Goal: Transaction & Acquisition: Purchase product/service

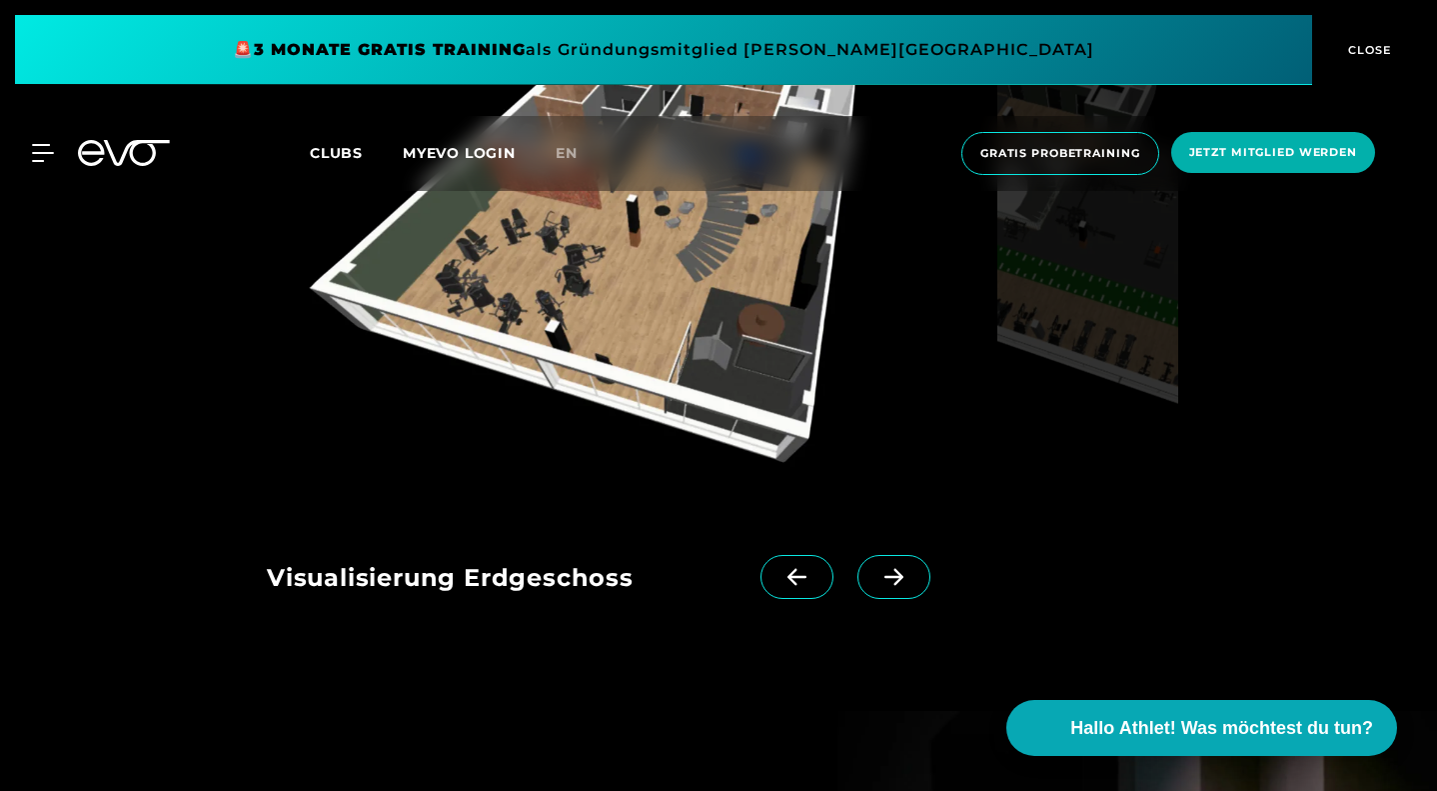
scroll to position [2196, 0]
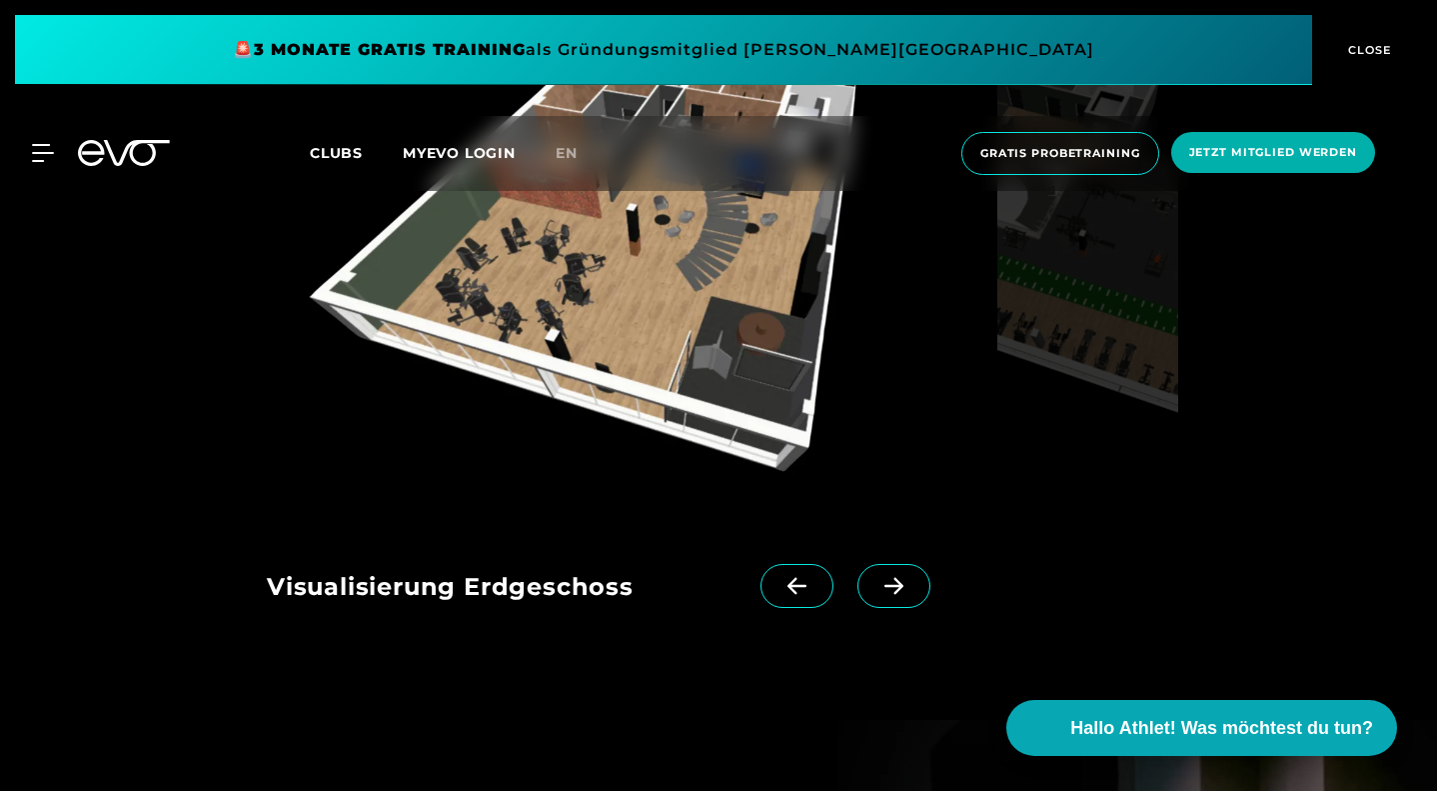
click at [911, 595] on icon at bounding box center [894, 586] width 35 height 18
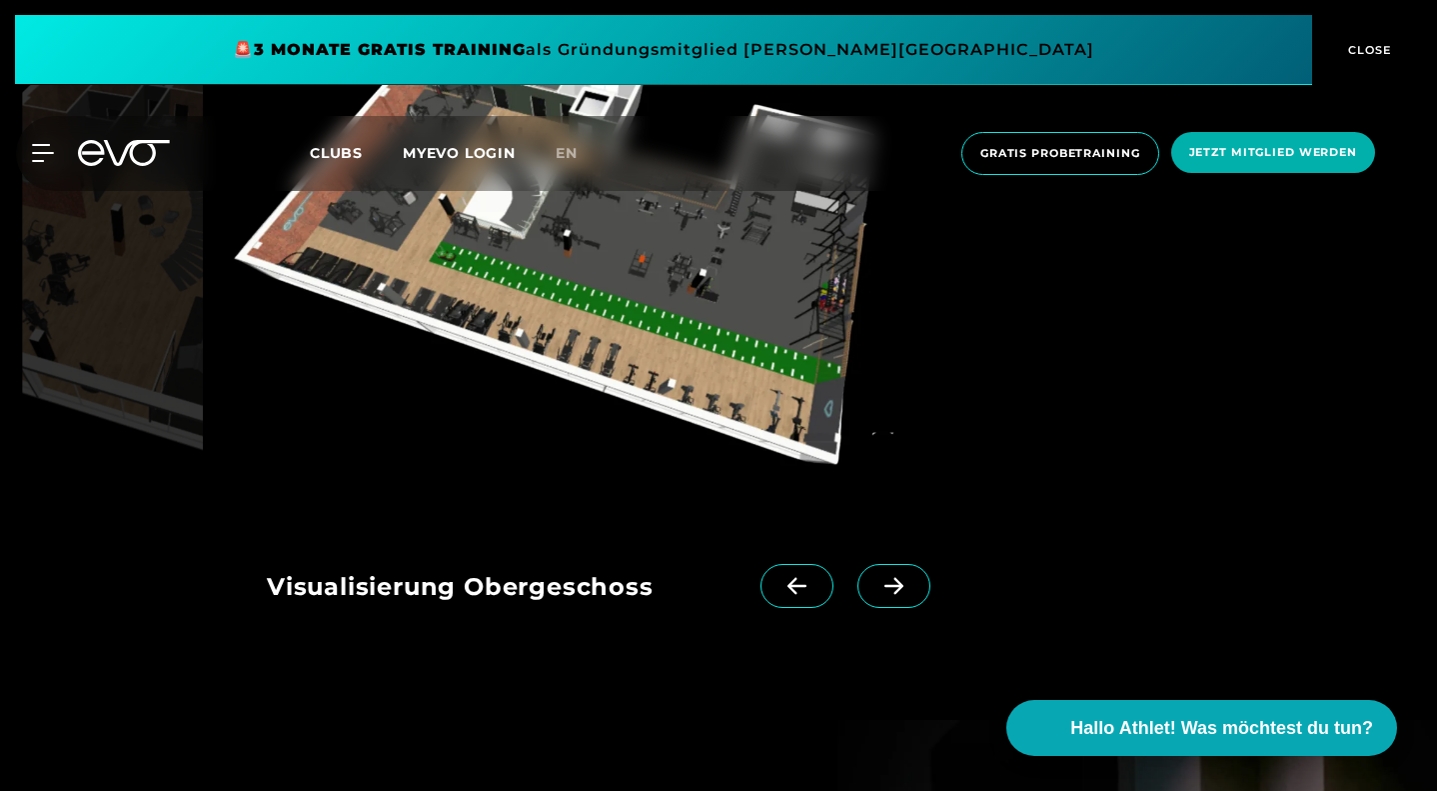
click at [908, 595] on icon at bounding box center [894, 586] width 35 height 18
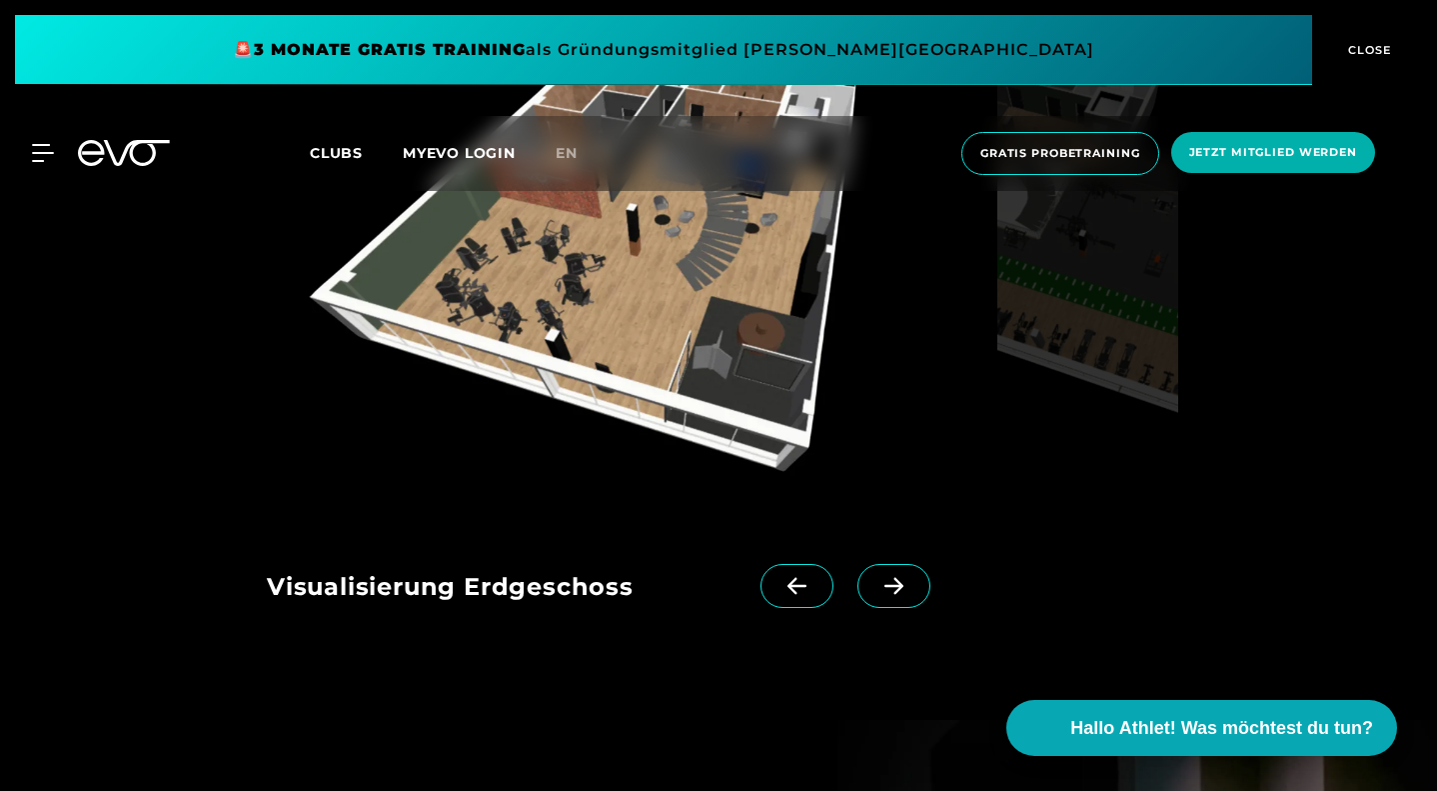
click at [908, 595] on icon at bounding box center [894, 586] width 35 height 18
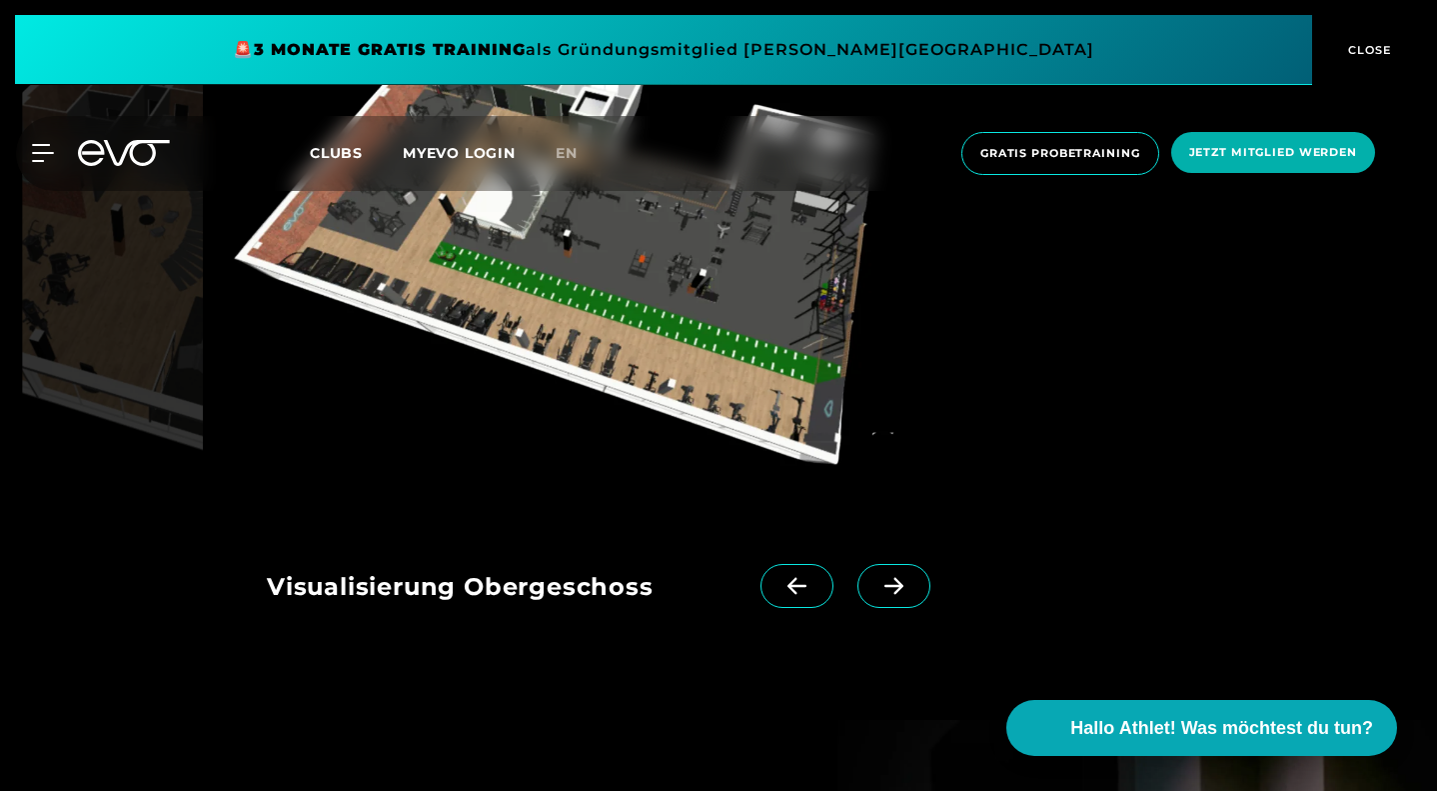
click at [908, 595] on icon at bounding box center [894, 586] width 35 height 18
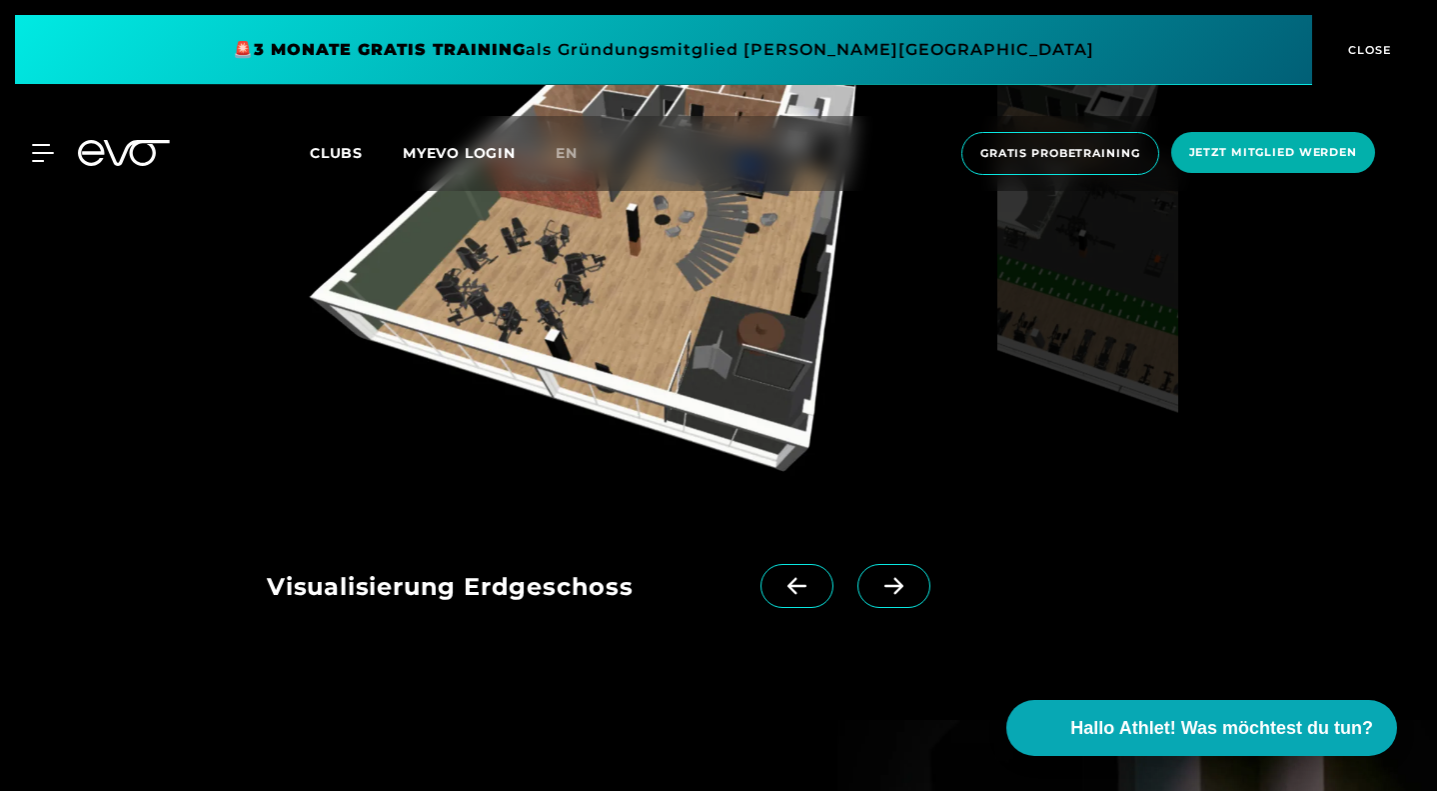
click at [908, 595] on icon at bounding box center [894, 586] width 35 height 18
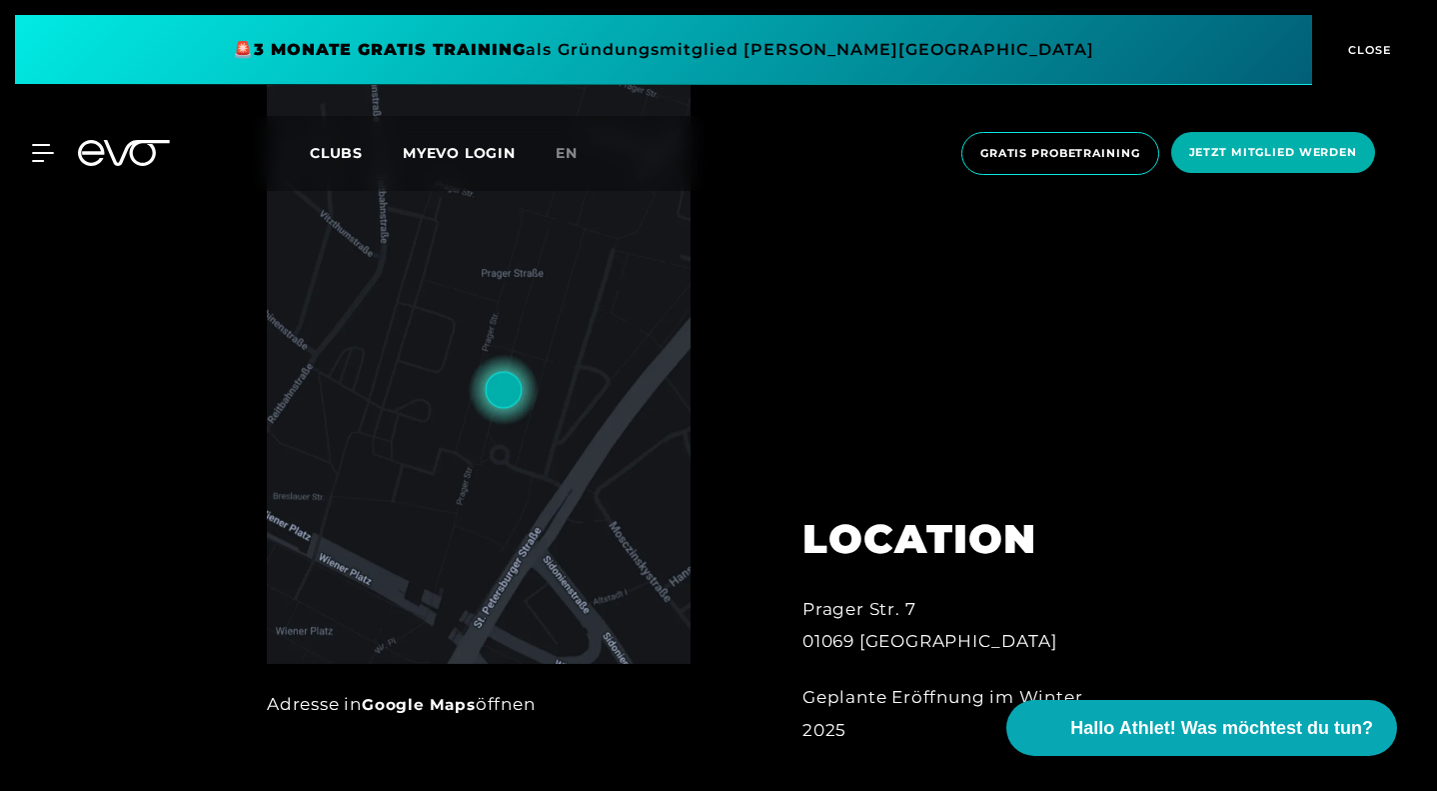
scroll to position [839, 0]
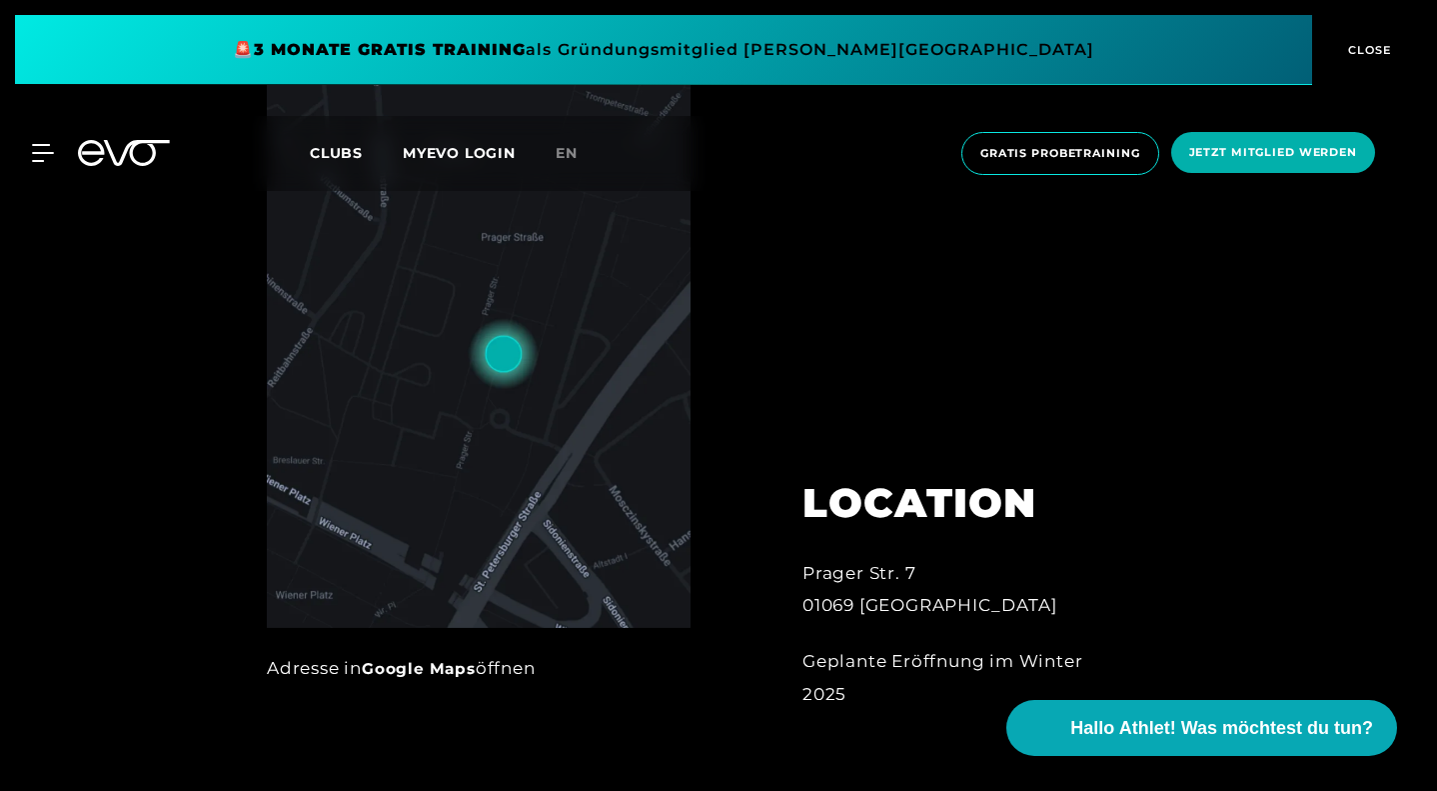
click at [441, 489] on img at bounding box center [479, 325] width 424 height 606
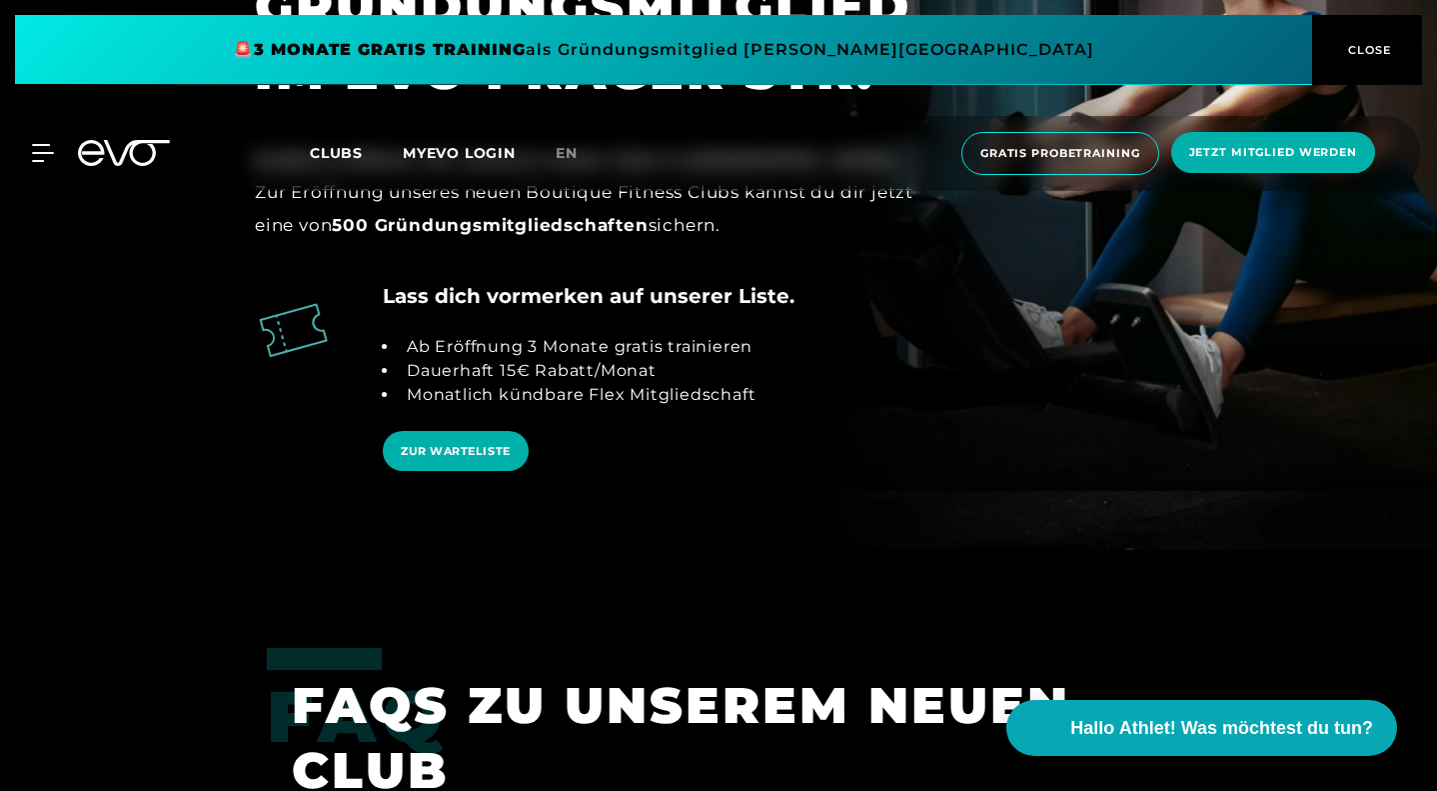
scroll to position [3234, 0]
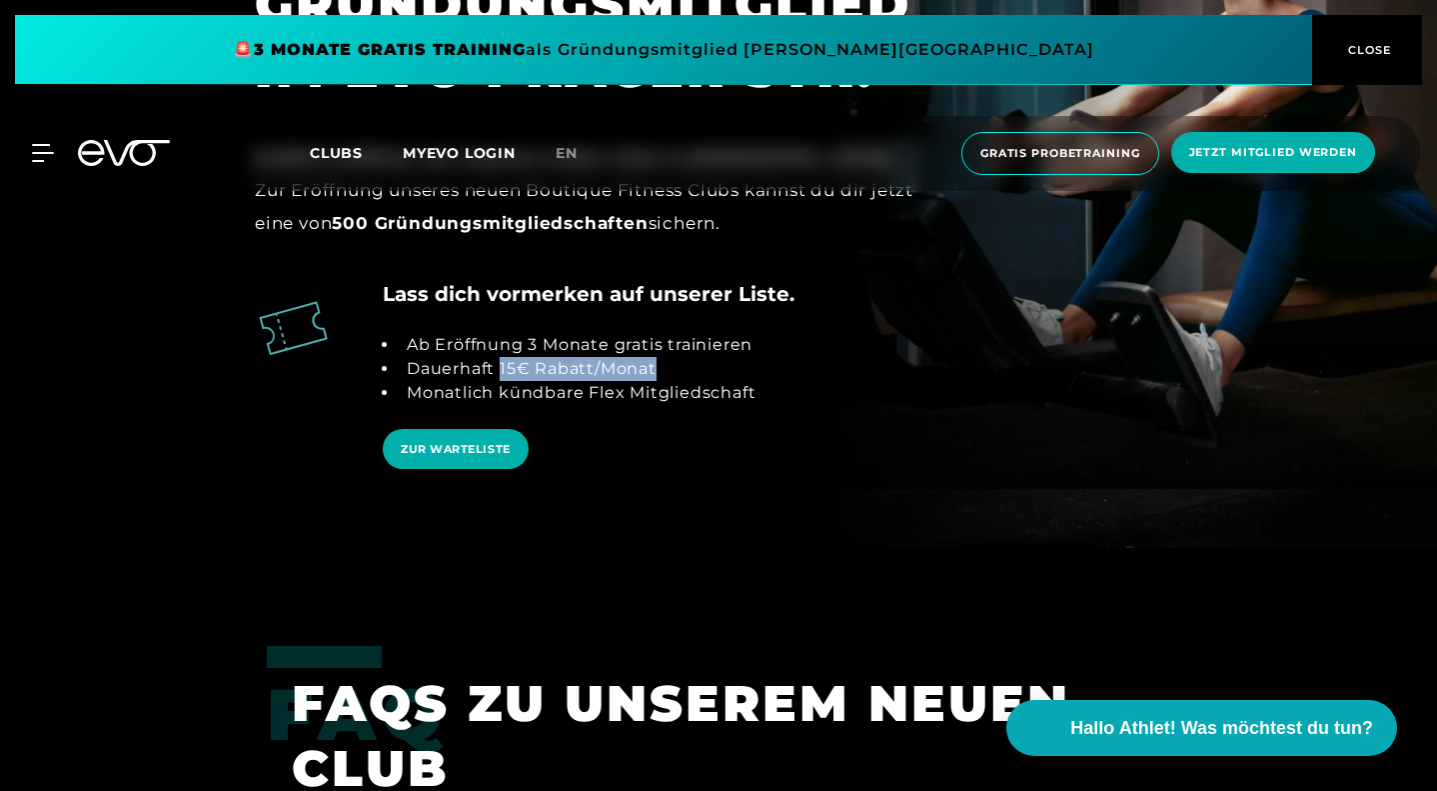
drag, startPoint x: 358, startPoint y: 546, endPoint x: 535, endPoint y: 549, distance: 176.9
click at [535, 381] on li "Dauerhaft 15€ Rabatt/Monat" at bounding box center [577, 369] width 357 height 24
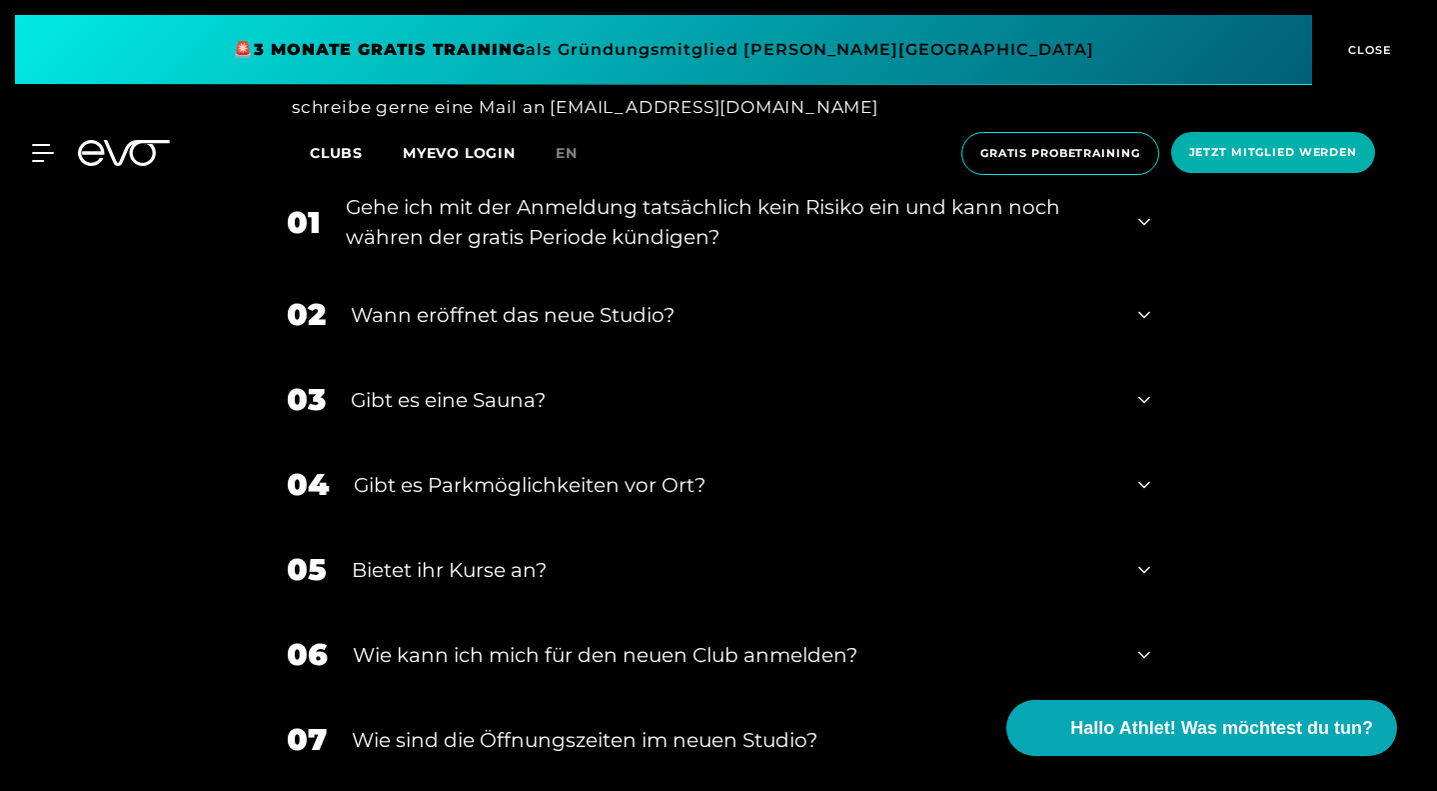
scroll to position [4020, 0]
click at [889, 253] on div "Gehe ich mit der Anmeldung tatsächlich kein Risiko ein und kann noch währen der…" at bounding box center [730, 223] width 768 height 60
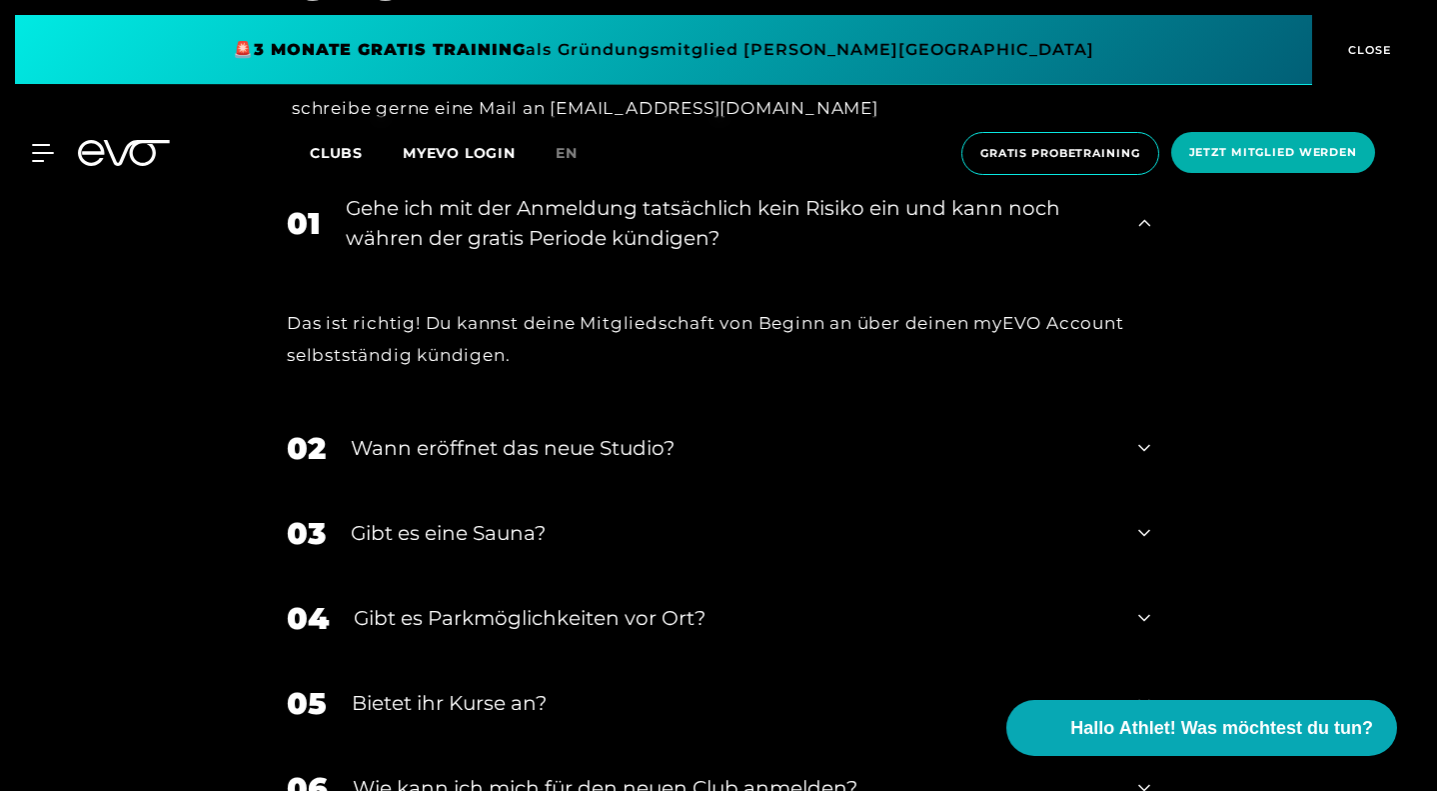
click at [889, 253] on div "Gehe ich mit der Anmeldung tatsächlich kein Risiko ein und kann noch währen der…" at bounding box center [730, 223] width 768 height 60
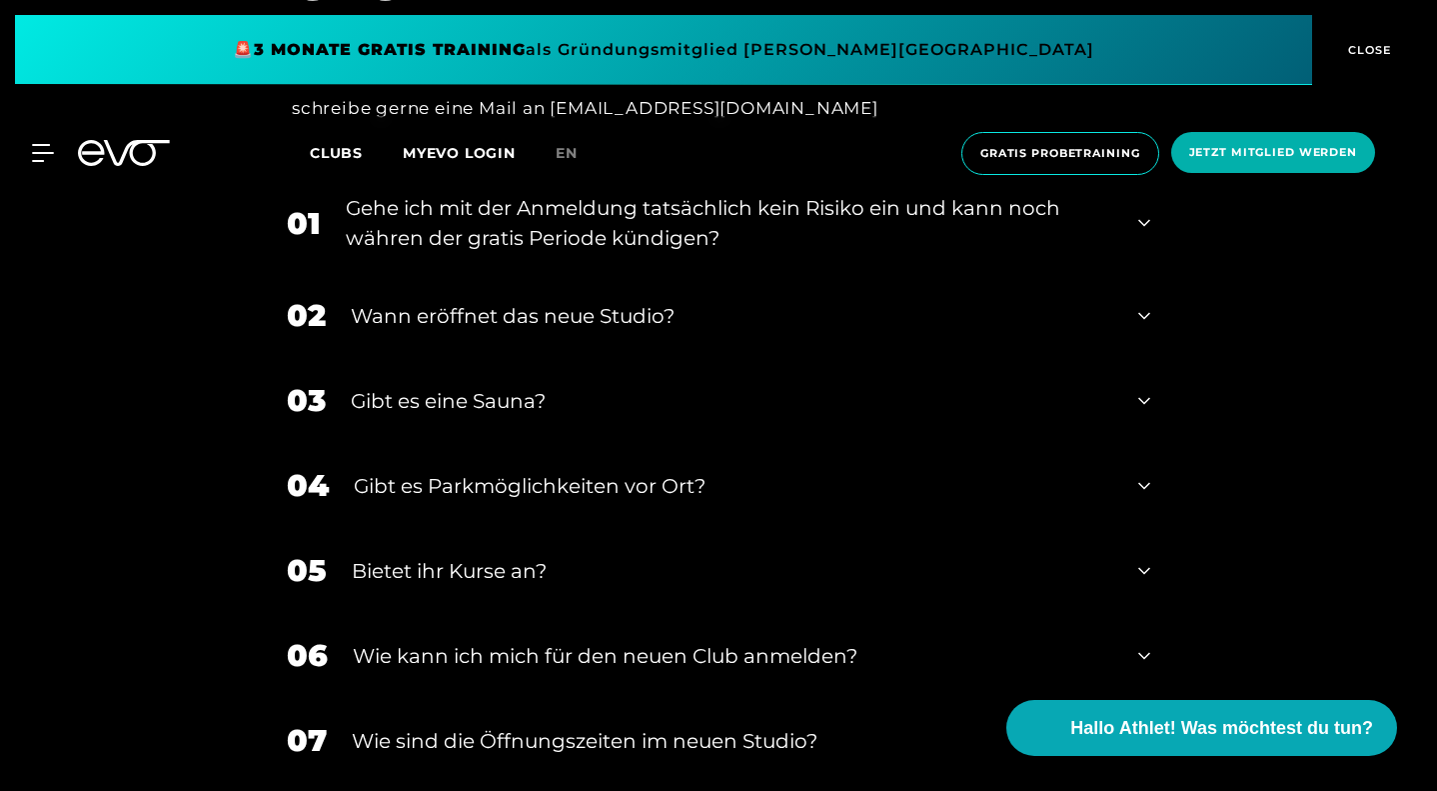
click at [351, 416] on div "Gibt es eine Sauna?" at bounding box center [732, 401] width 763 height 30
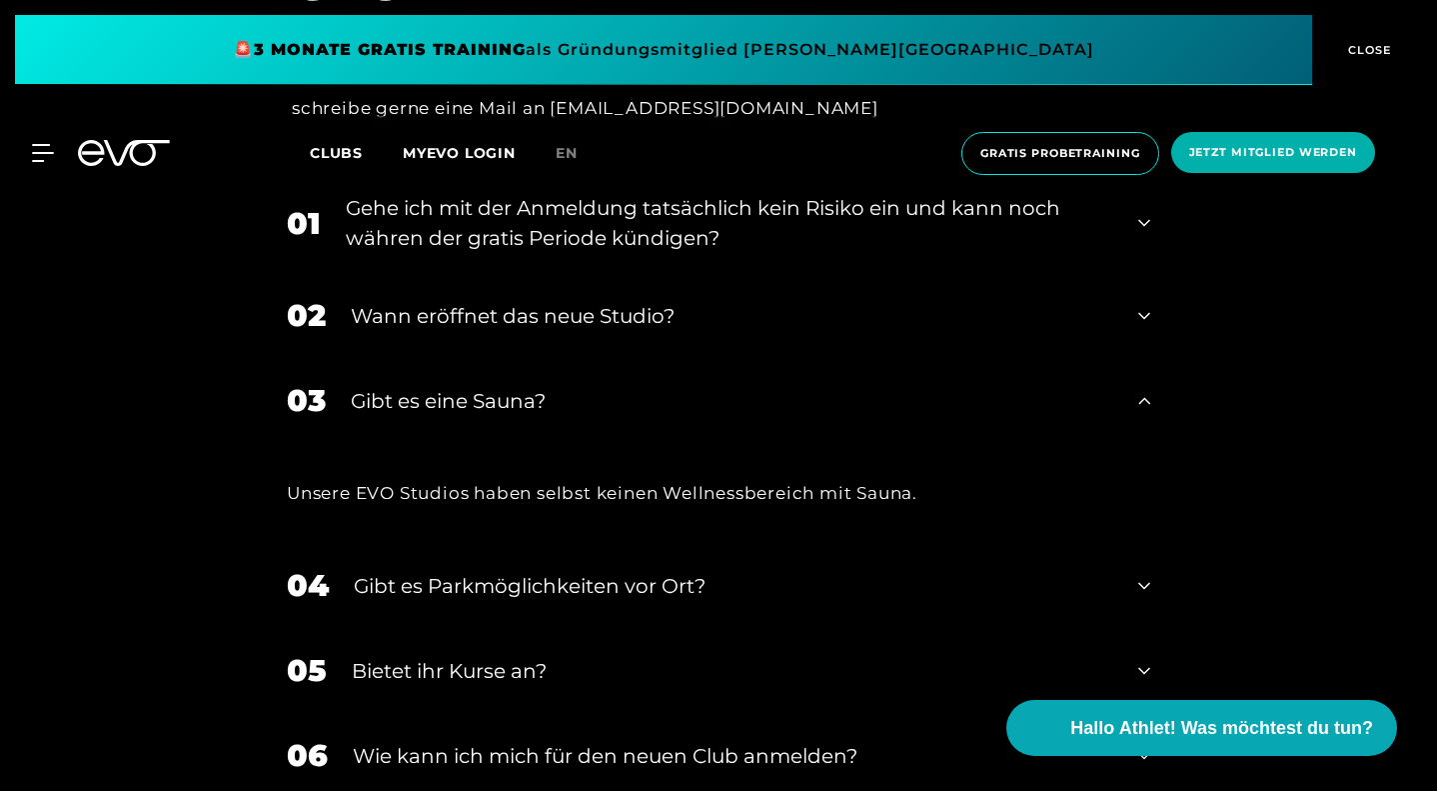
click at [351, 416] on div "Gibt es eine Sauna?" at bounding box center [732, 401] width 763 height 30
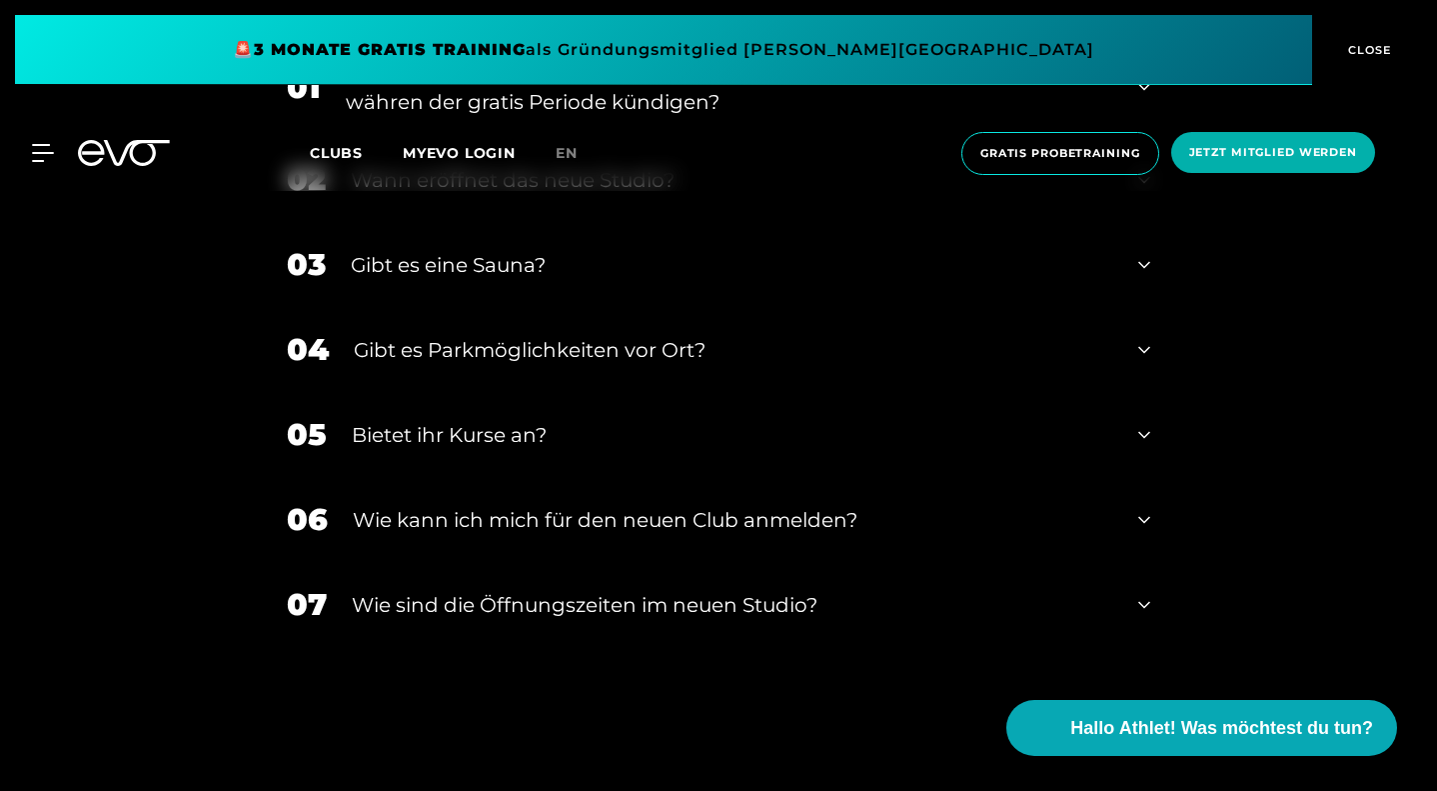
scroll to position [4155, 0]
click at [354, 366] on div "Gibt es Parkmöglichkeiten vor Ort?" at bounding box center [734, 351] width 760 height 30
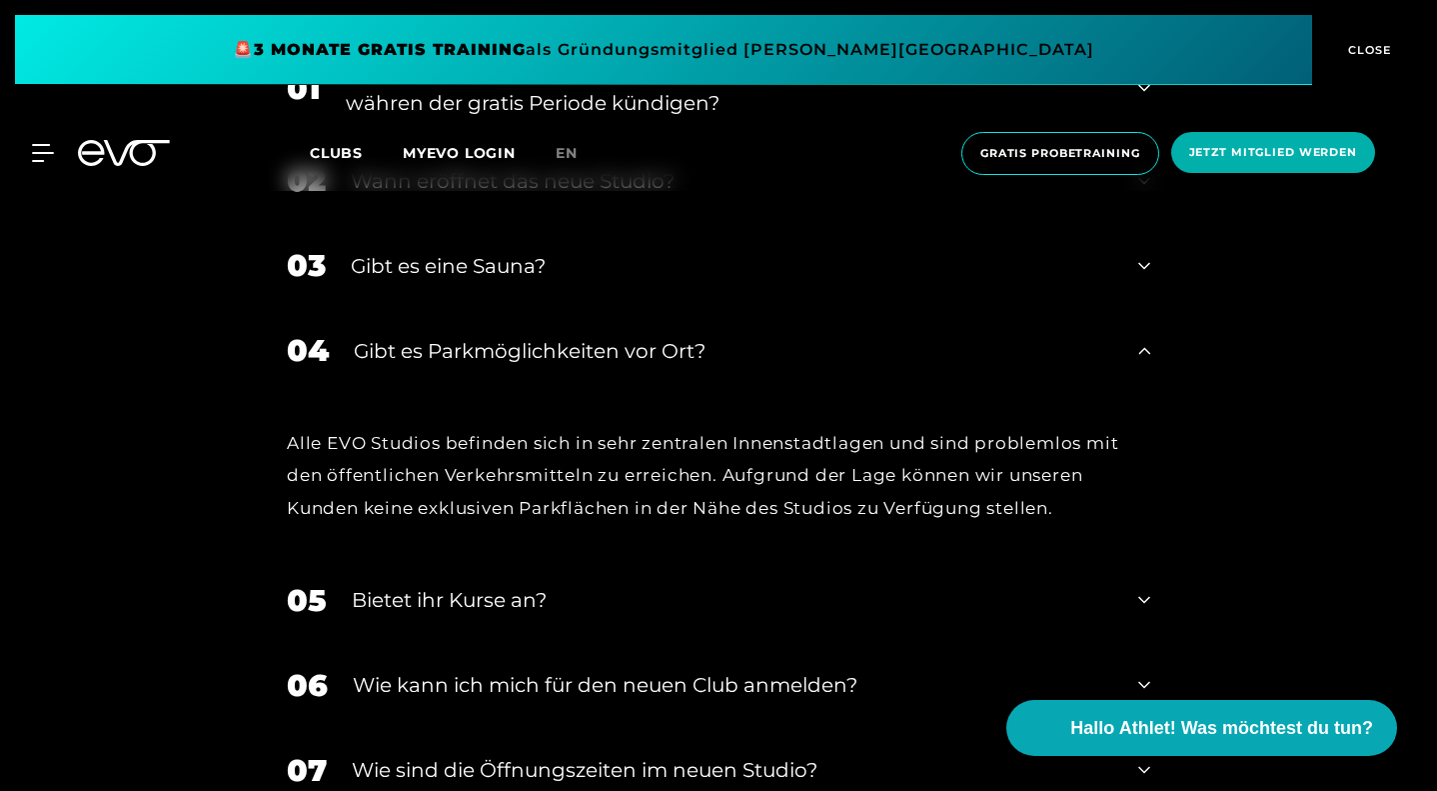
click at [354, 366] on div "Gibt es Parkmöglichkeiten vor Ort?" at bounding box center [734, 351] width 760 height 30
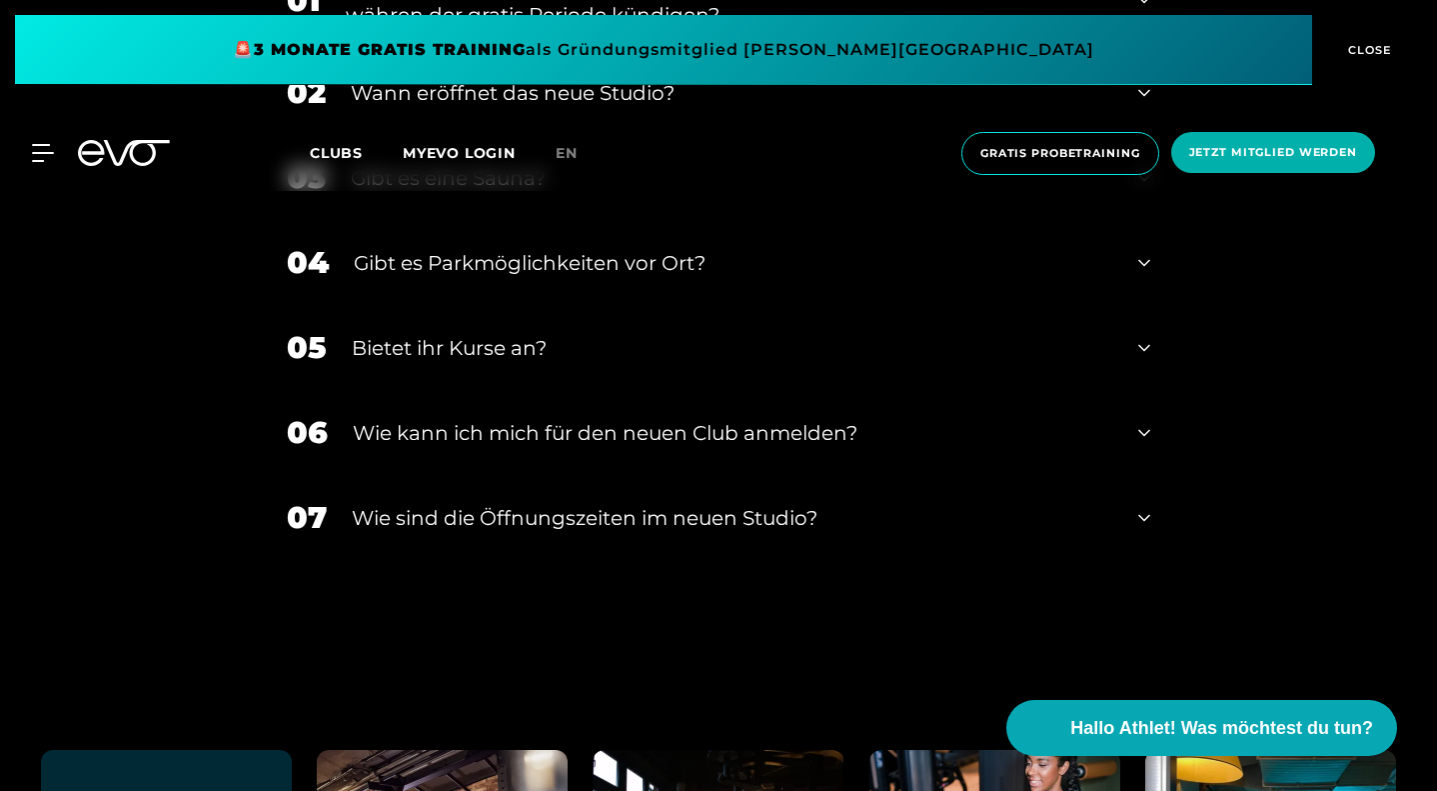
scroll to position [4250, 0]
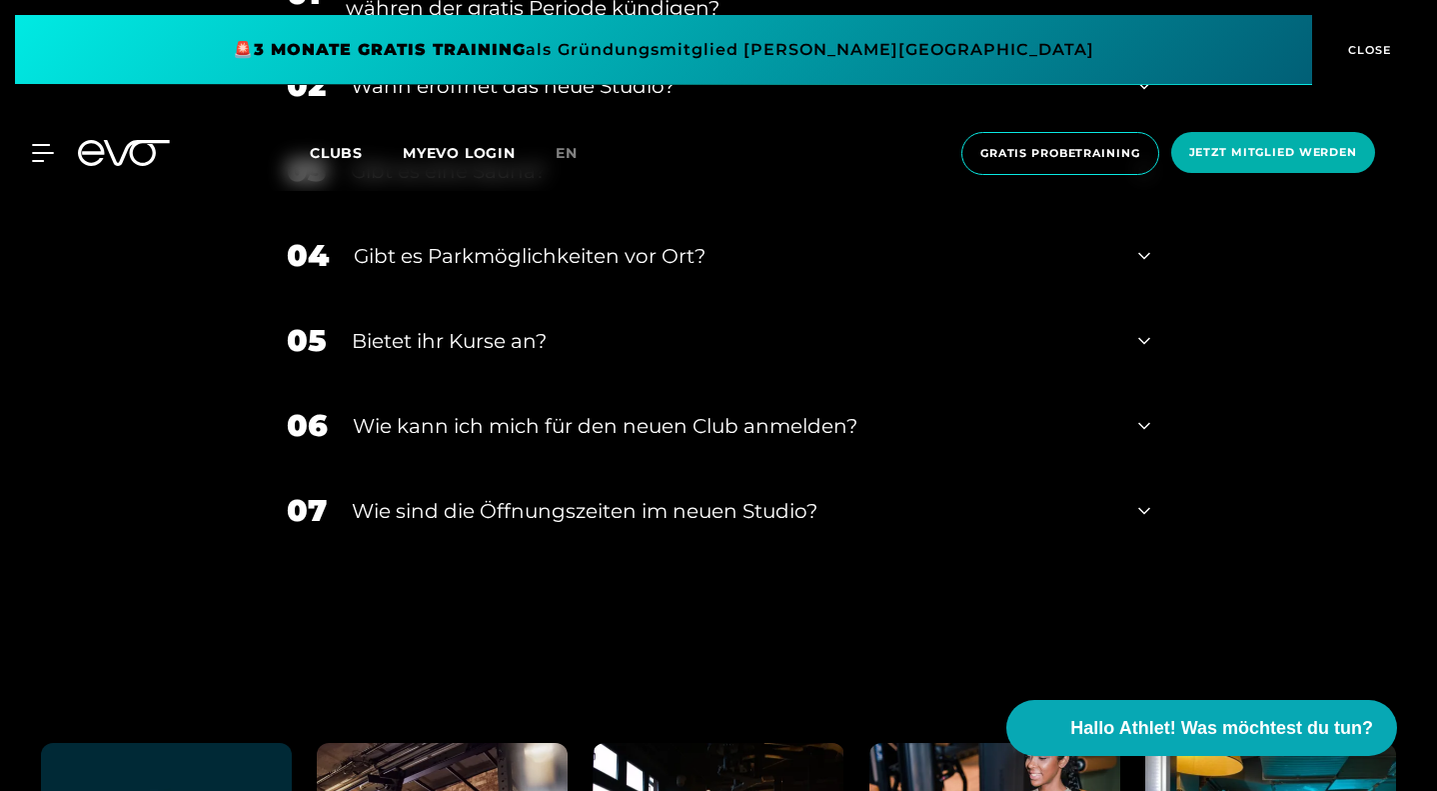
click at [352, 356] on div "Bietet ihr Kurse an?" at bounding box center [733, 341] width 762 height 30
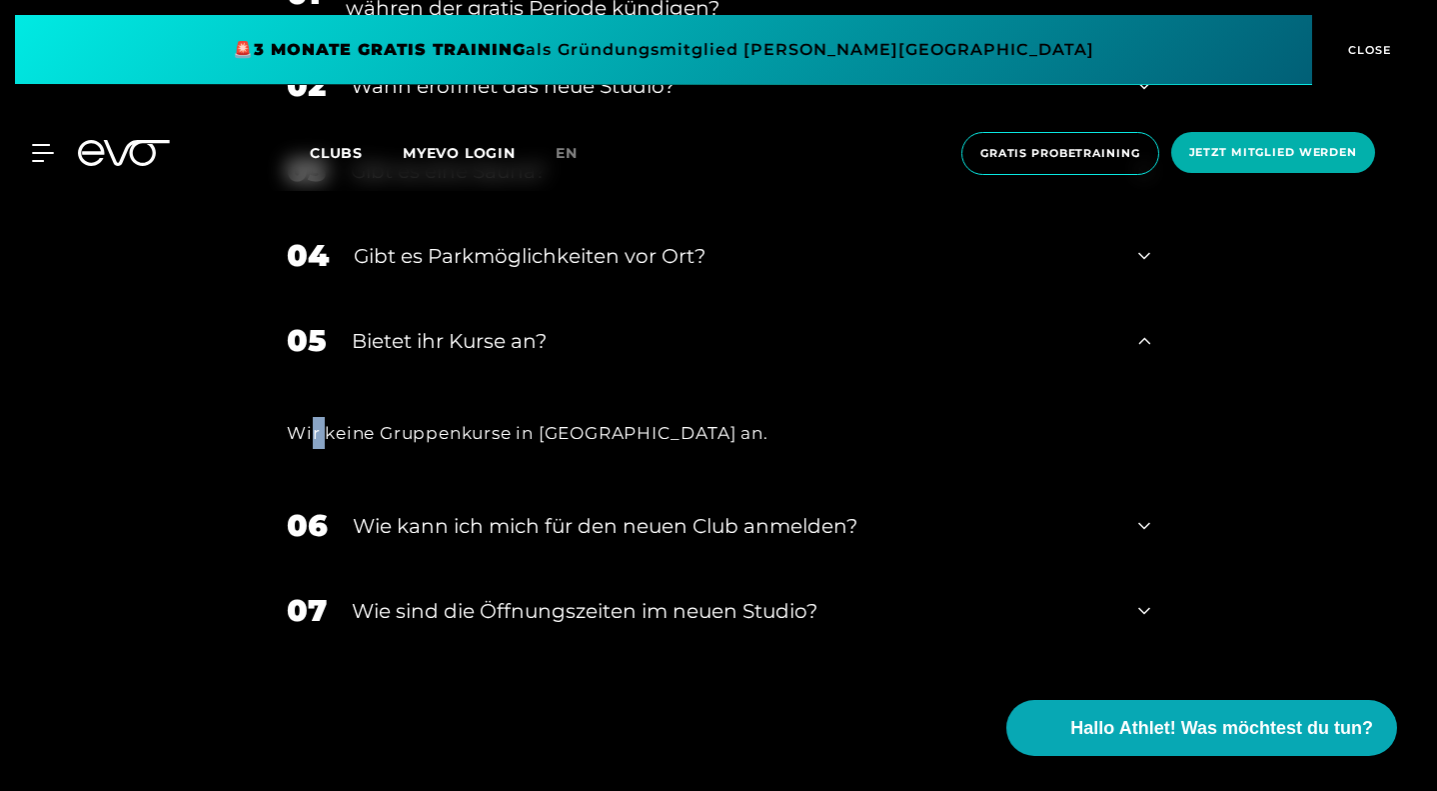
click at [287, 449] on div "Wir keine Gruppenkurse in [GEOGRAPHIC_DATA] an." at bounding box center [719, 433] width 864 height 32
click at [352, 356] on div "Bietet ihr Kurse an?" at bounding box center [733, 341] width 762 height 30
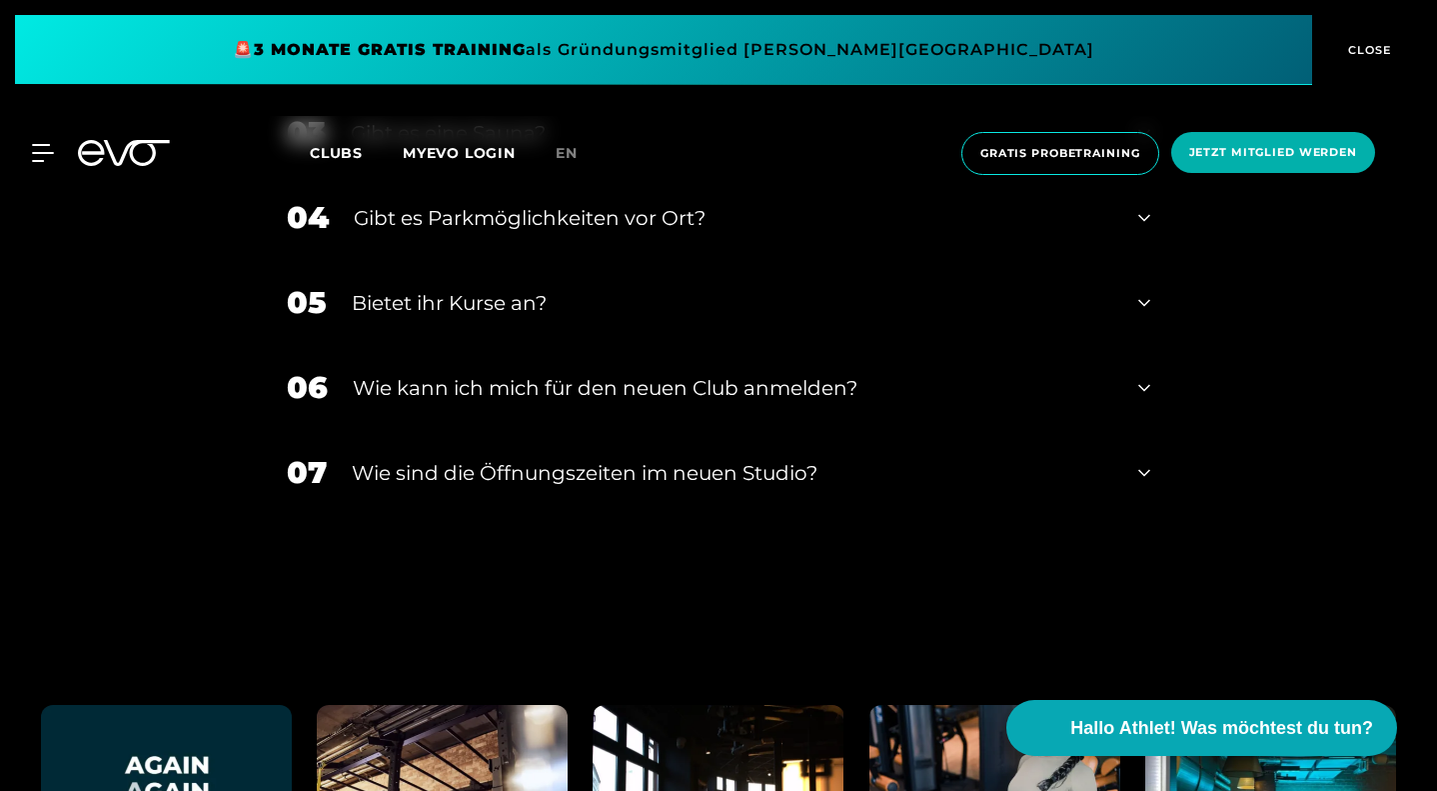
scroll to position [4289, 0]
click at [352, 487] on div "​Wie sind die Öffnungszeiten im neuen Studio?" at bounding box center [733, 472] width 762 height 30
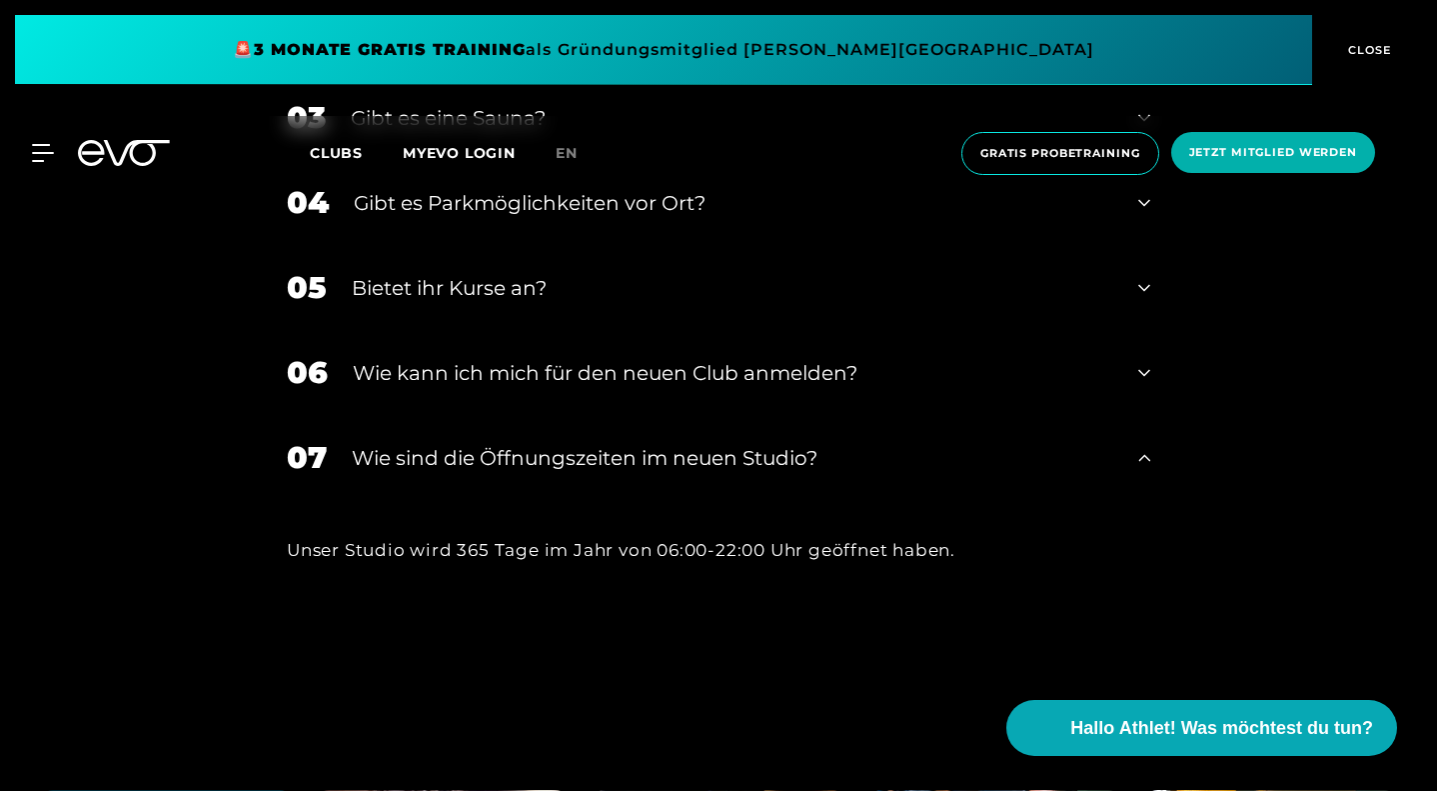
scroll to position [4304, 0]
drag, startPoint x: 519, startPoint y: 661, endPoint x: 621, endPoint y: 660, distance: 101.9
click at [621, 565] on div "Unser Studio wird 365 Tage im Jahr von 06:00-22:00 Uhr geöffnet haben." at bounding box center [719, 549] width 864 height 32
click at [353, 387] on div "Wie kann ich mich für den neuen Club anmelden?" at bounding box center [733, 372] width 761 height 30
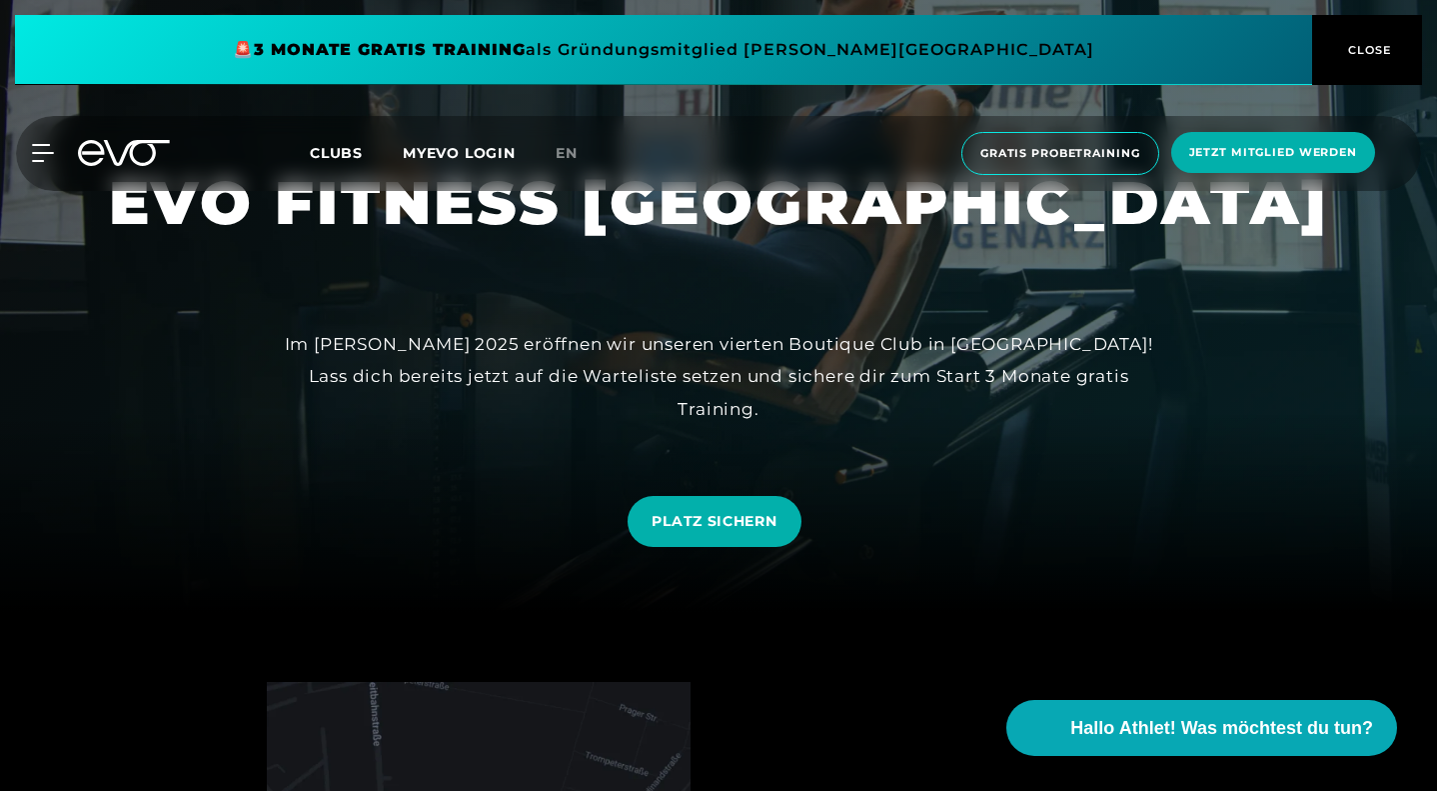
scroll to position [0, 0]
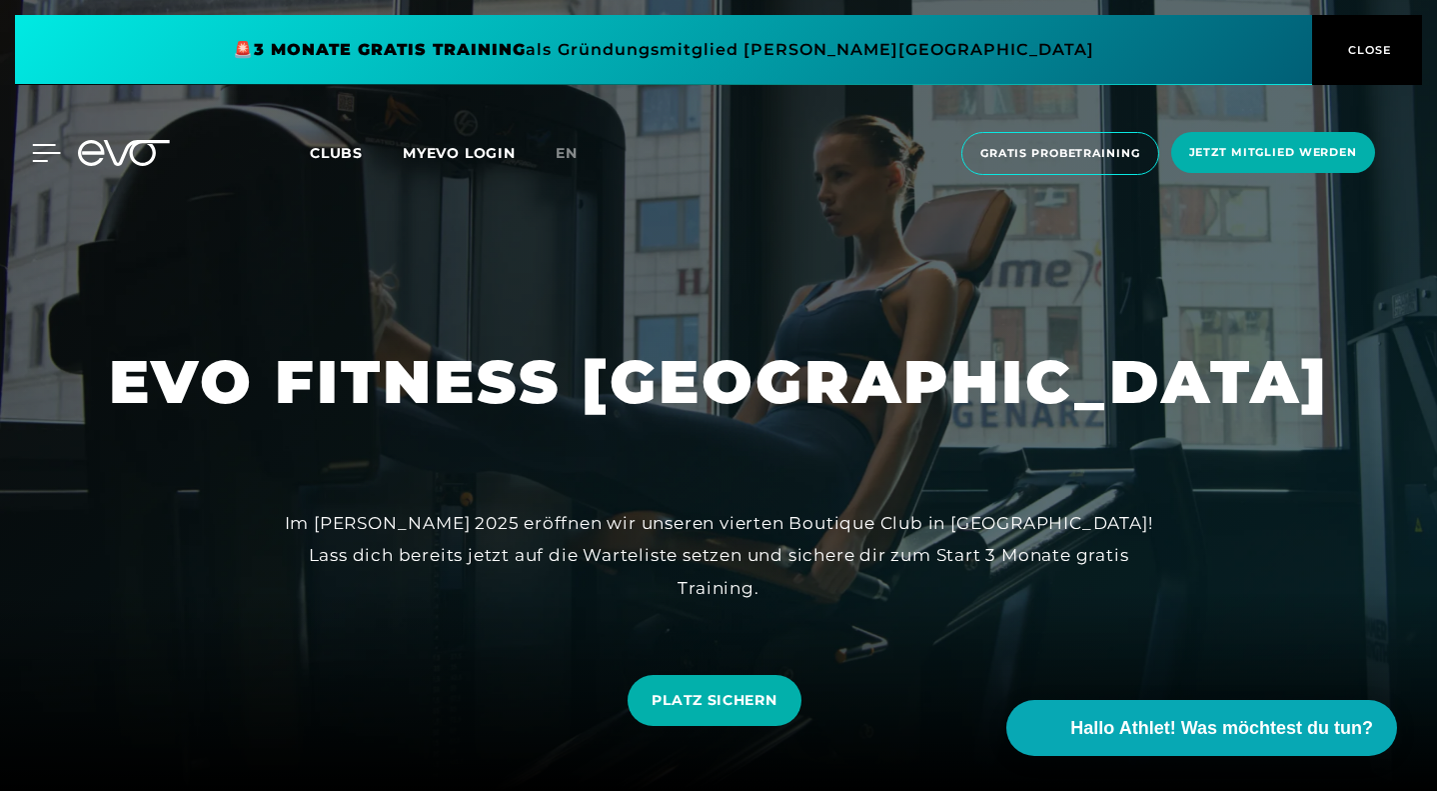
click at [42, 152] on icon at bounding box center [47, 153] width 28 height 16
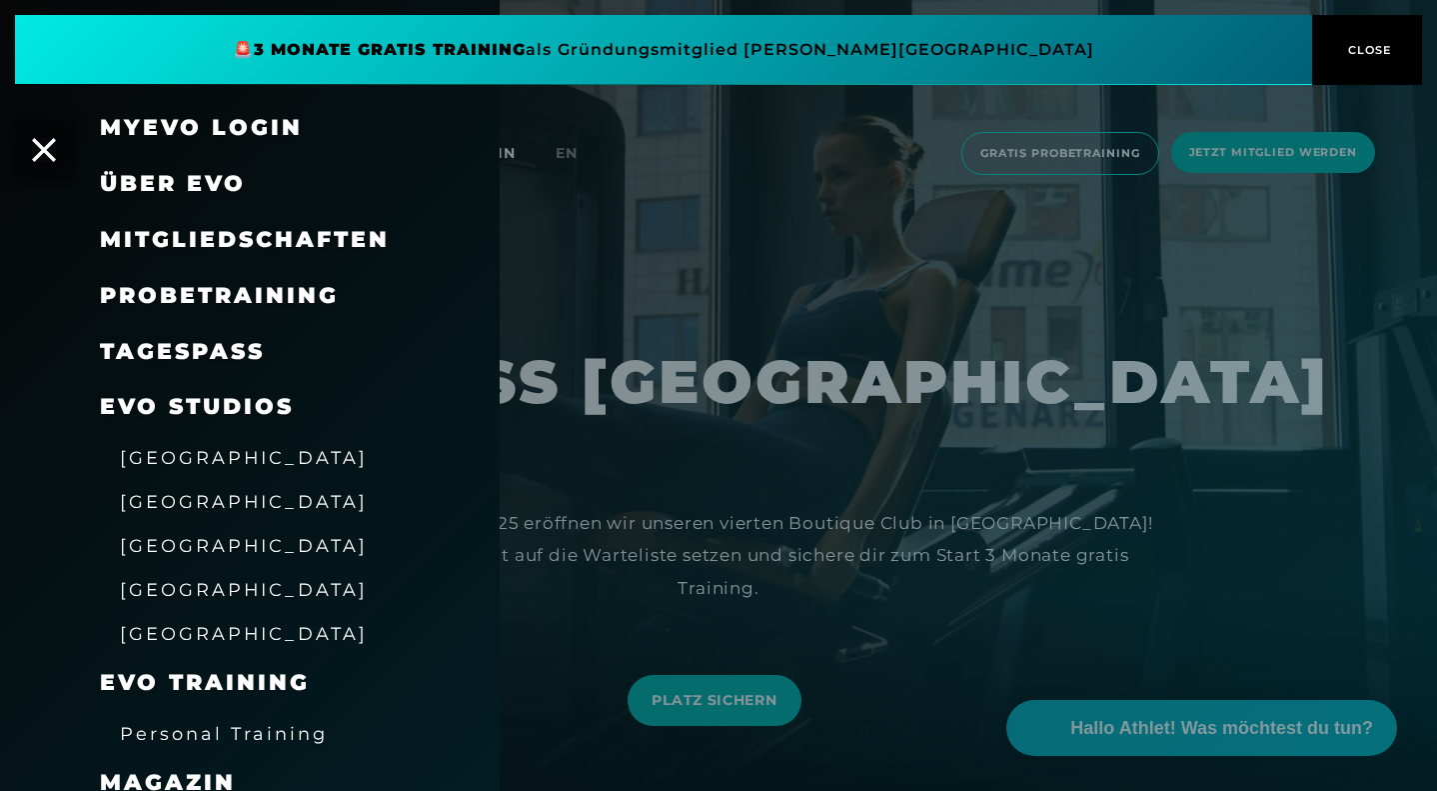
click at [181, 234] on span "Mitgliedschaften" at bounding box center [245, 239] width 290 height 27
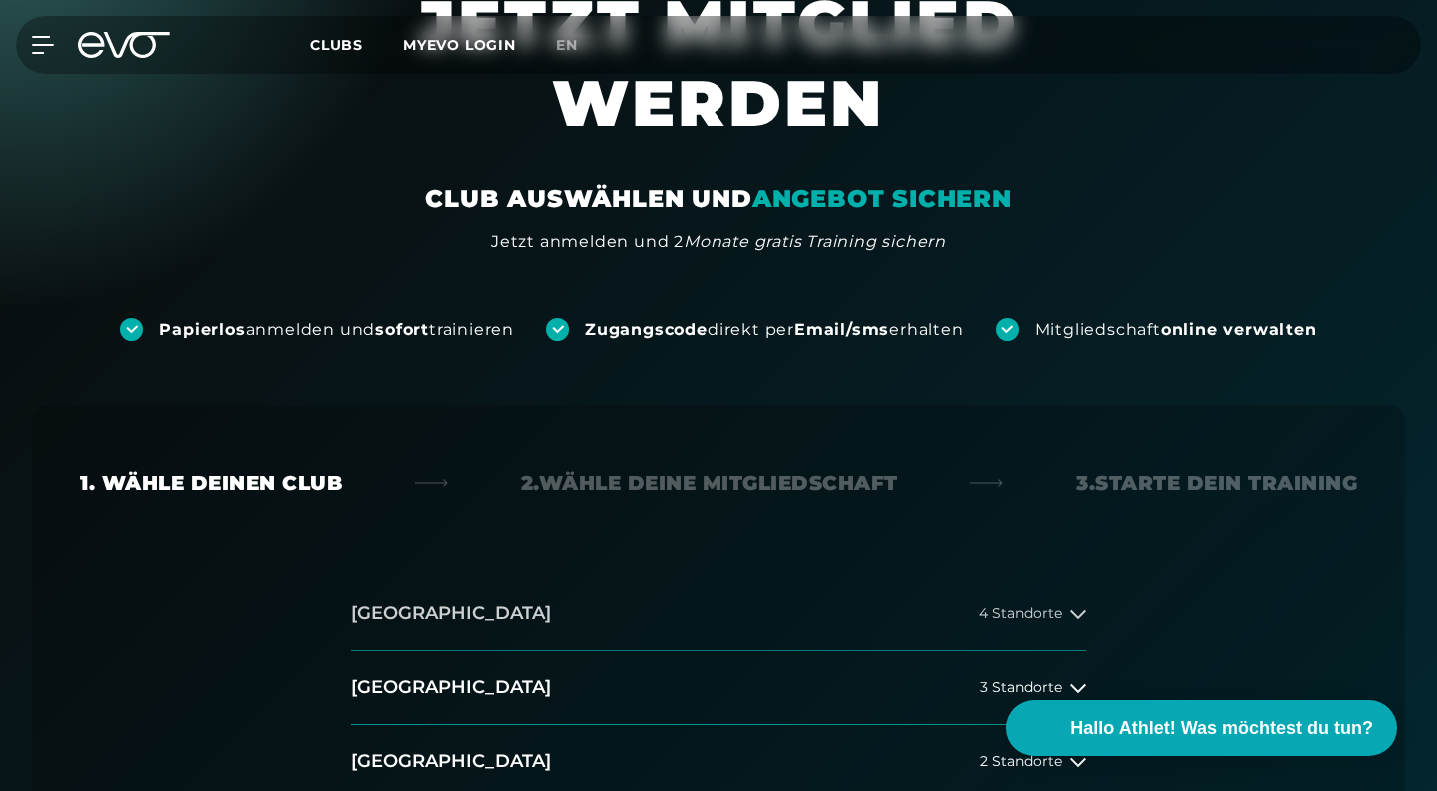
scroll to position [116, 0]
click at [742, 470] on div "2. Wähle deine Mitgliedschaft" at bounding box center [710, 484] width 378 height 28
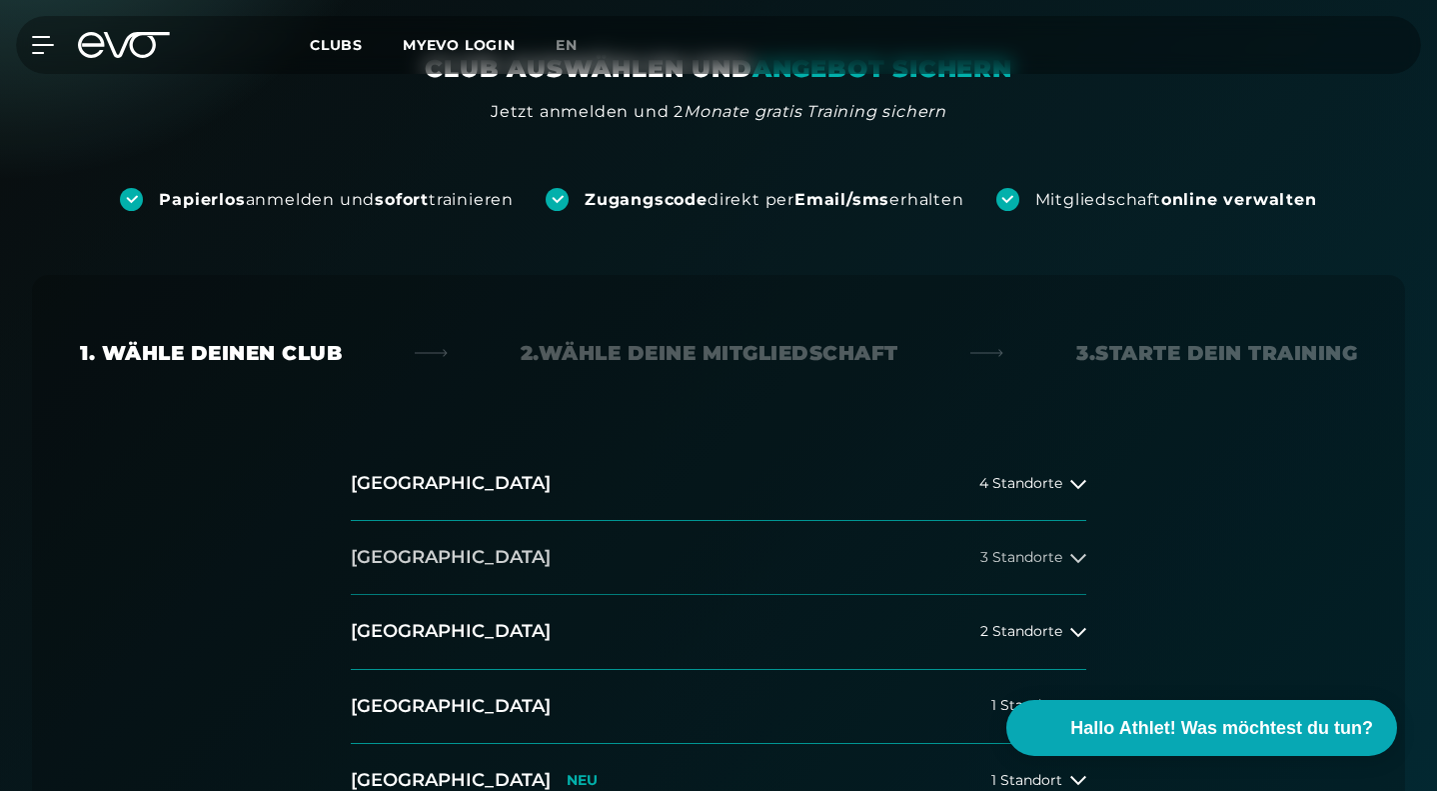
scroll to position [296, 0]
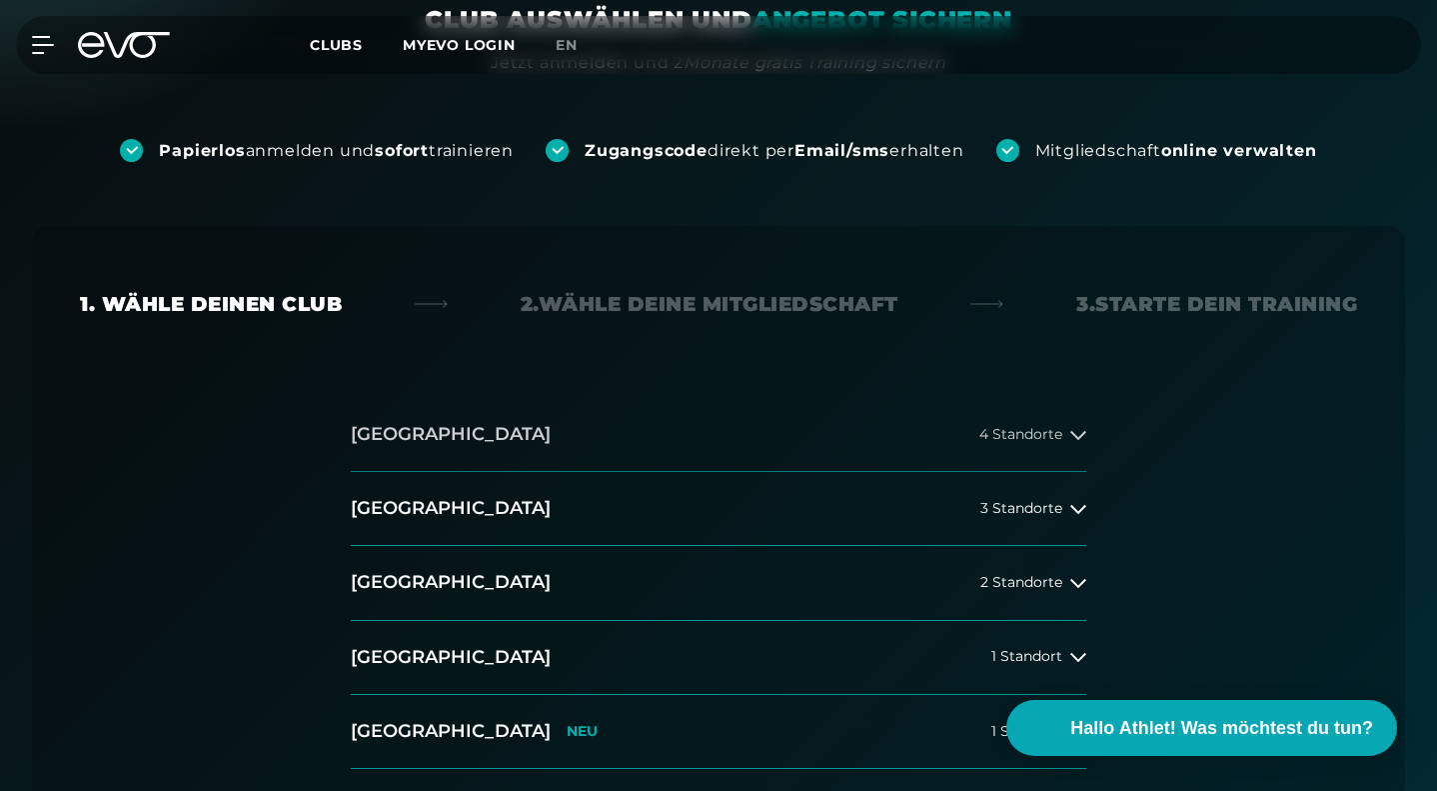
click at [1013, 398] on button "[GEOGRAPHIC_DATA] 4 Standorte" at bounding box center [719, 435] width 736 height 74
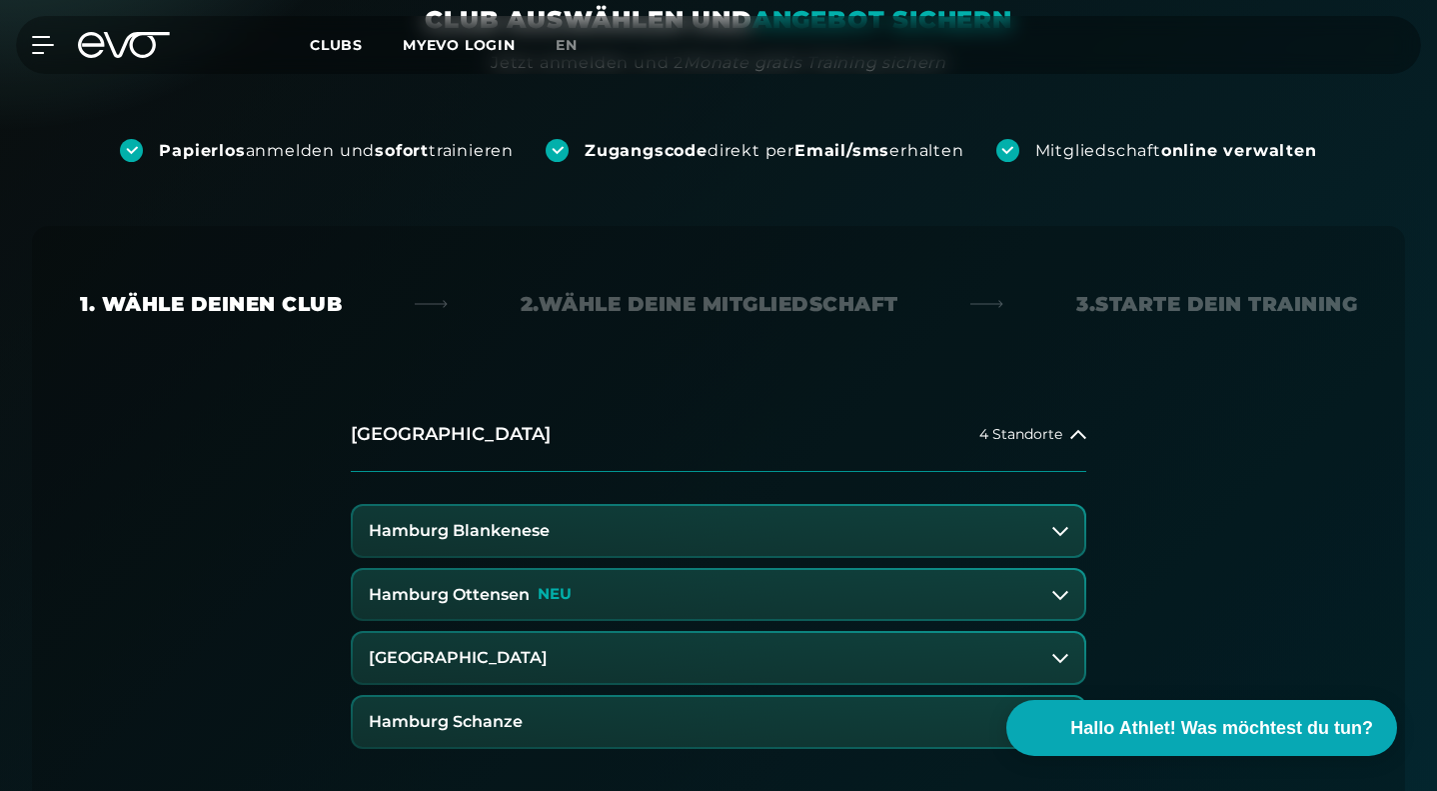
click at [568, 506] on button "Hamburg Blankenese" at bounding box center [719, 531] width 732 height 50
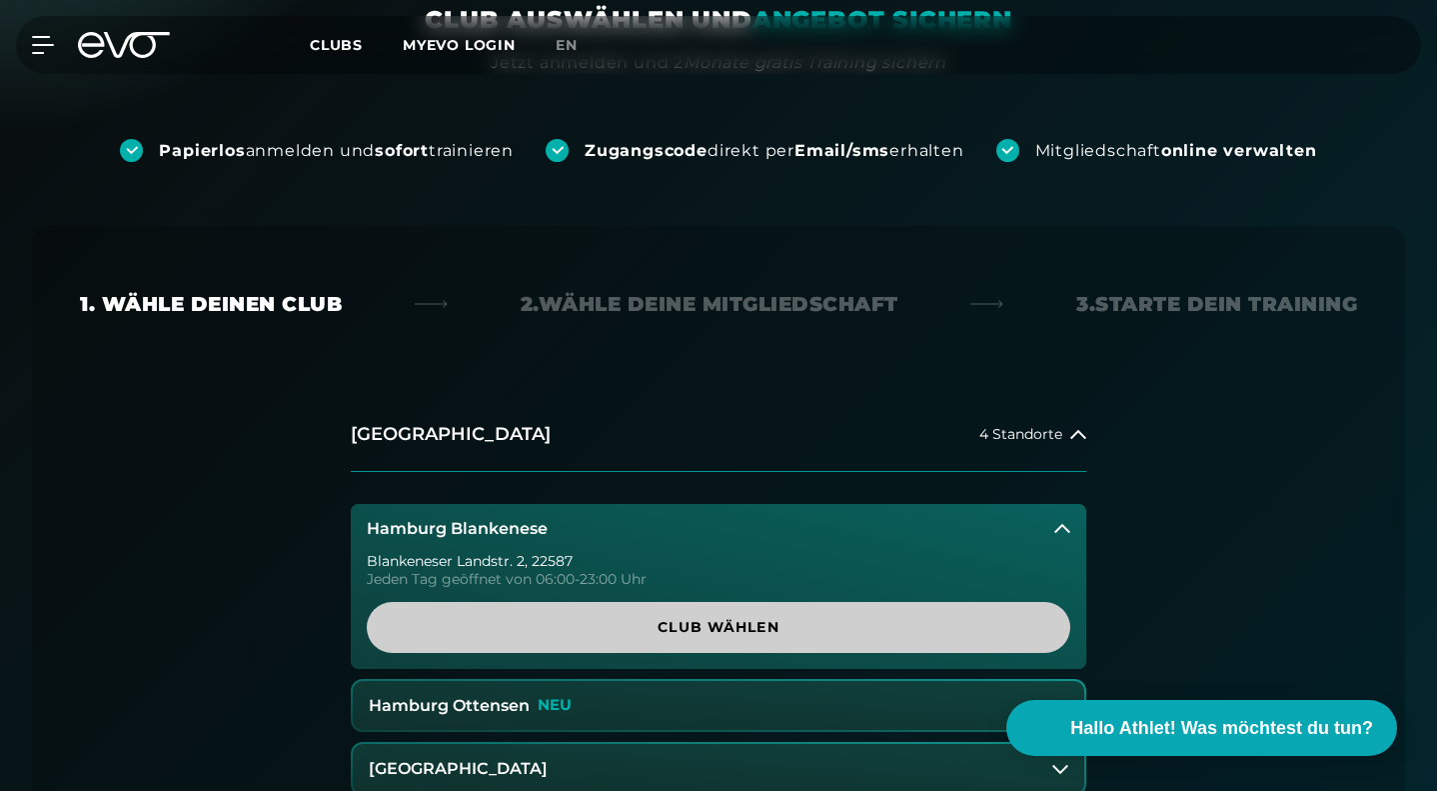
click at [651, 602] on span "Club wählen" at bounding box center [719, 627] width 704 height 51
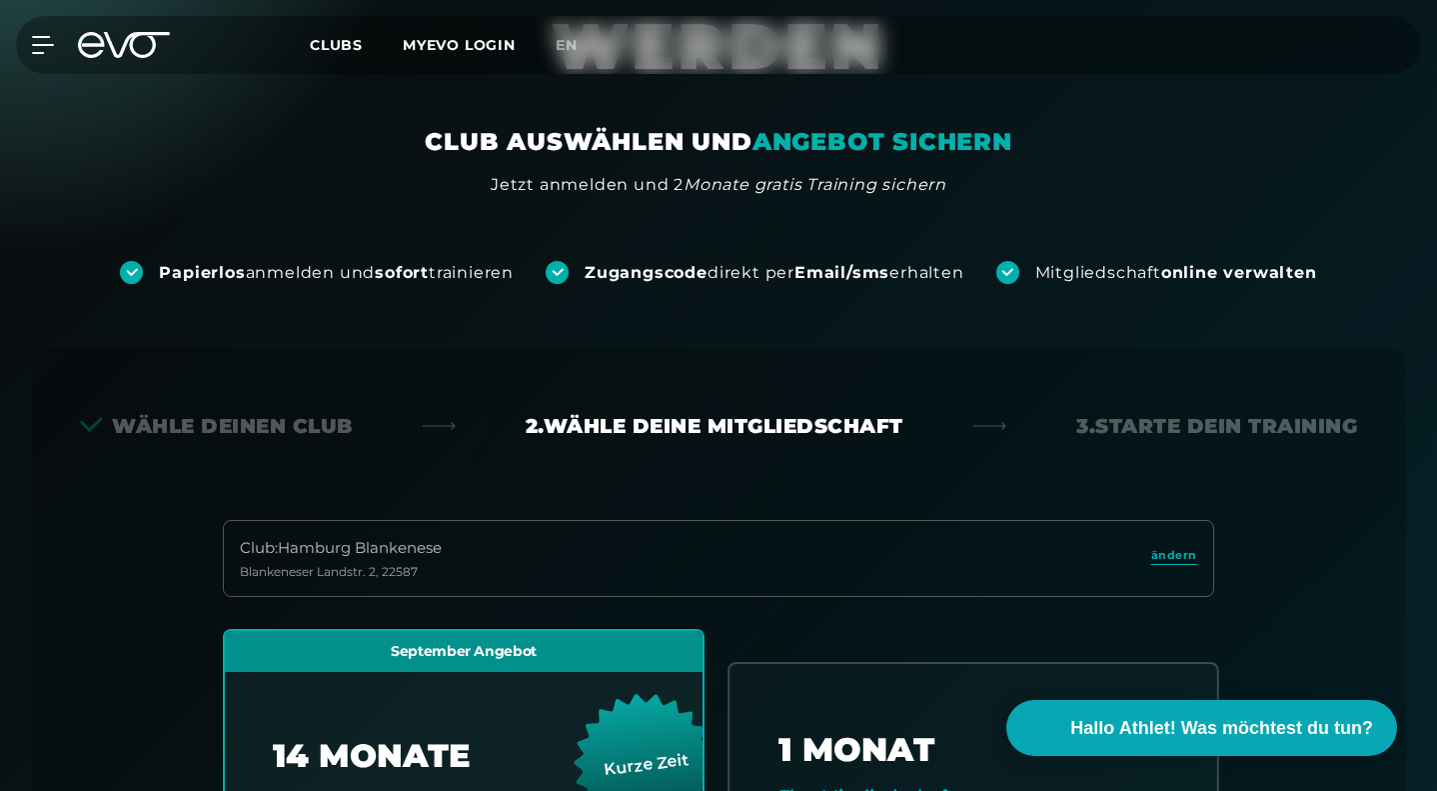
scroll to position [259, 0]
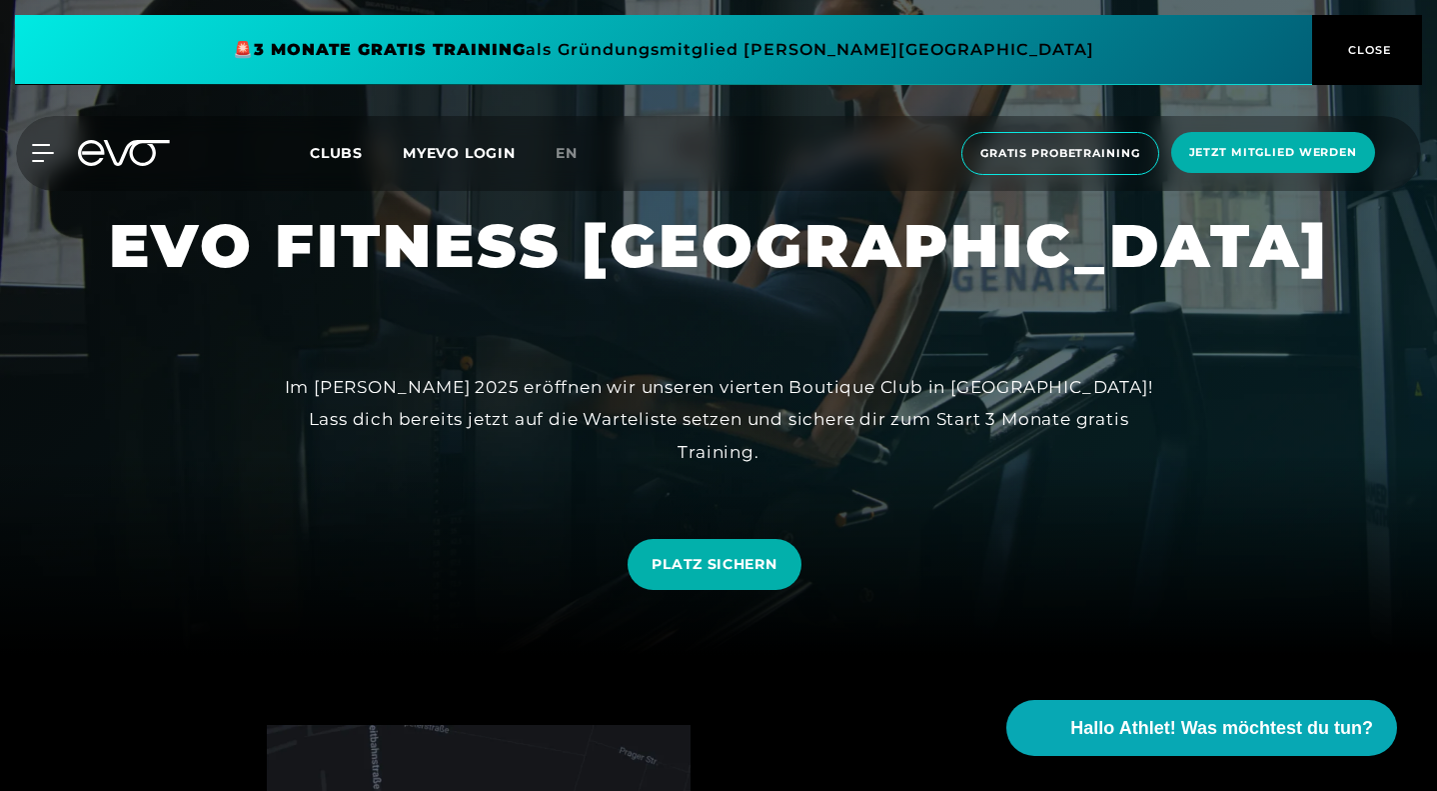
scroll to position [137, 0]
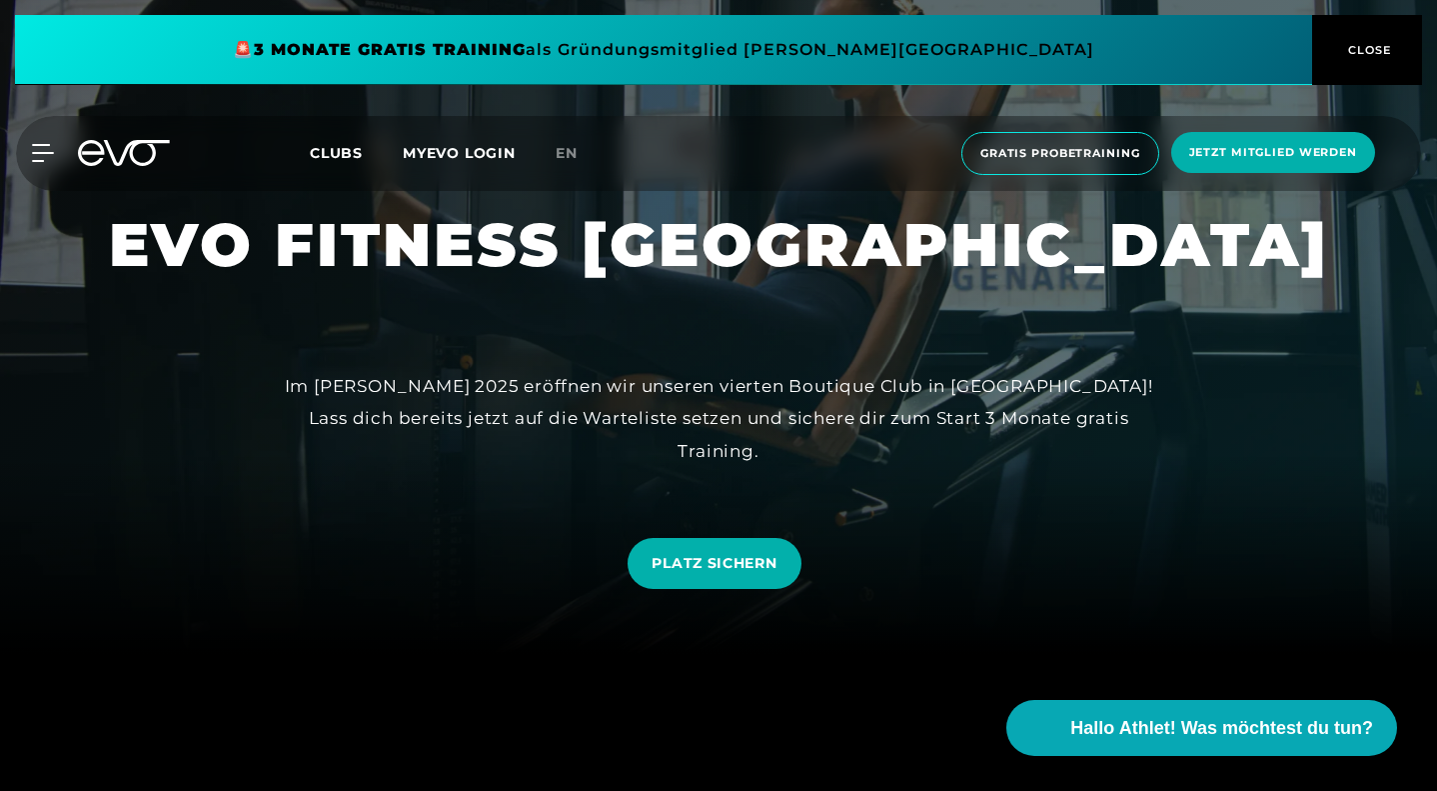
click at [31, 138] on div "MyEVO Login Über EVO Mitgliedschaften Probetraining TAGESPASS EVO Studios [GEOG…" at bounding box center [718, 153] width 1429 height 75
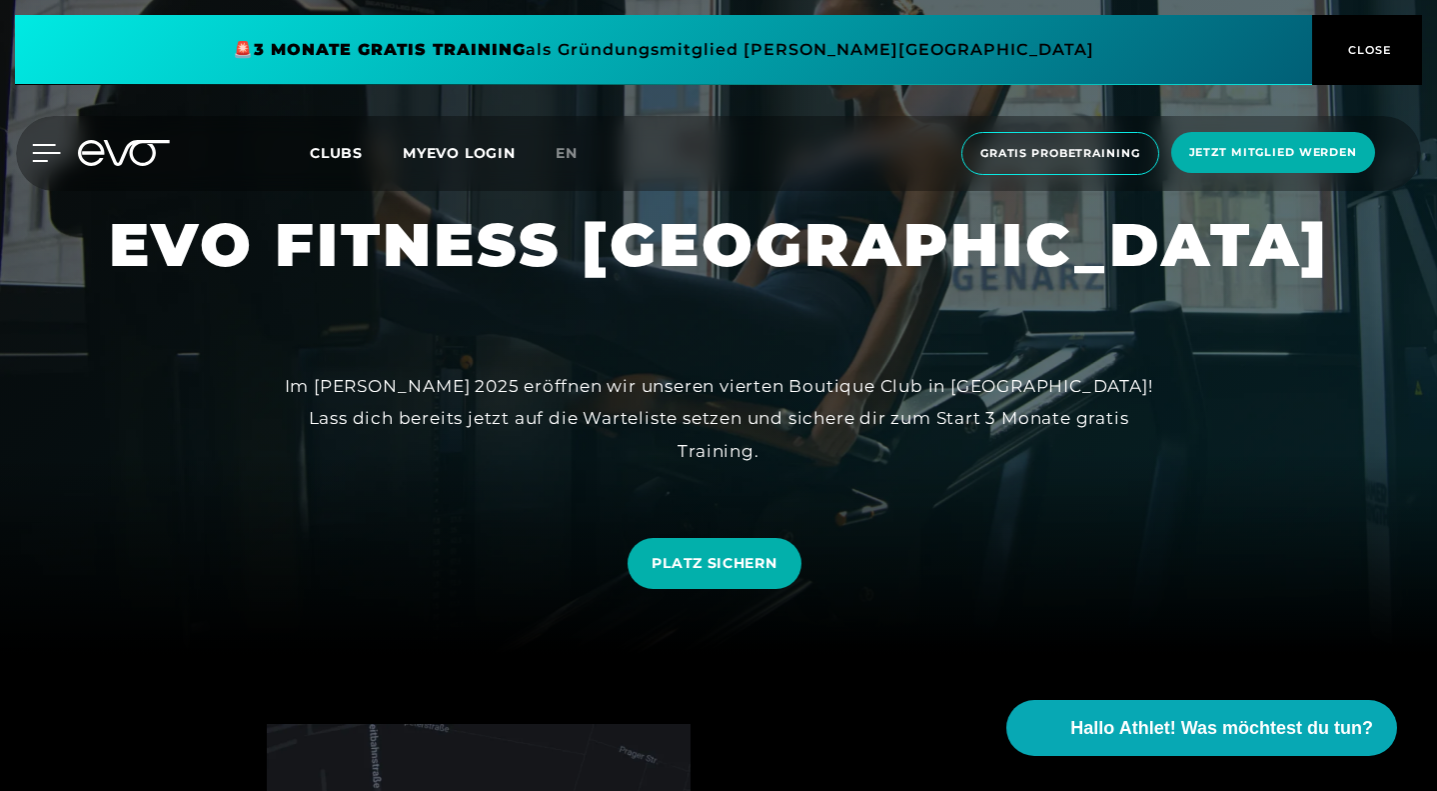
click at [46, 150] on icon at bounding box center [46, 153] width 29 height 18
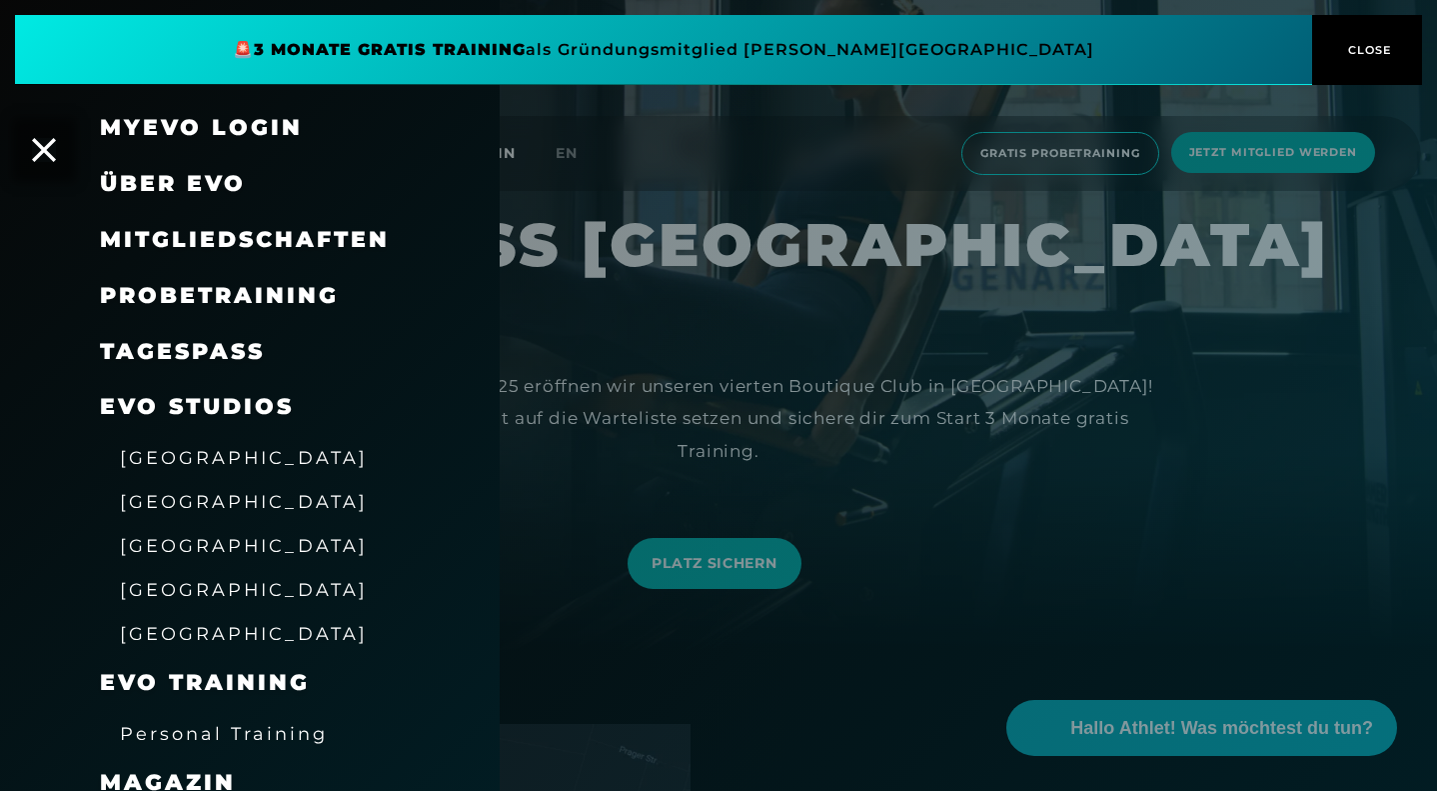
click at [186, 235] on span "Mitgliedschaften" at bounding box center [245, 239] width 290 height 27
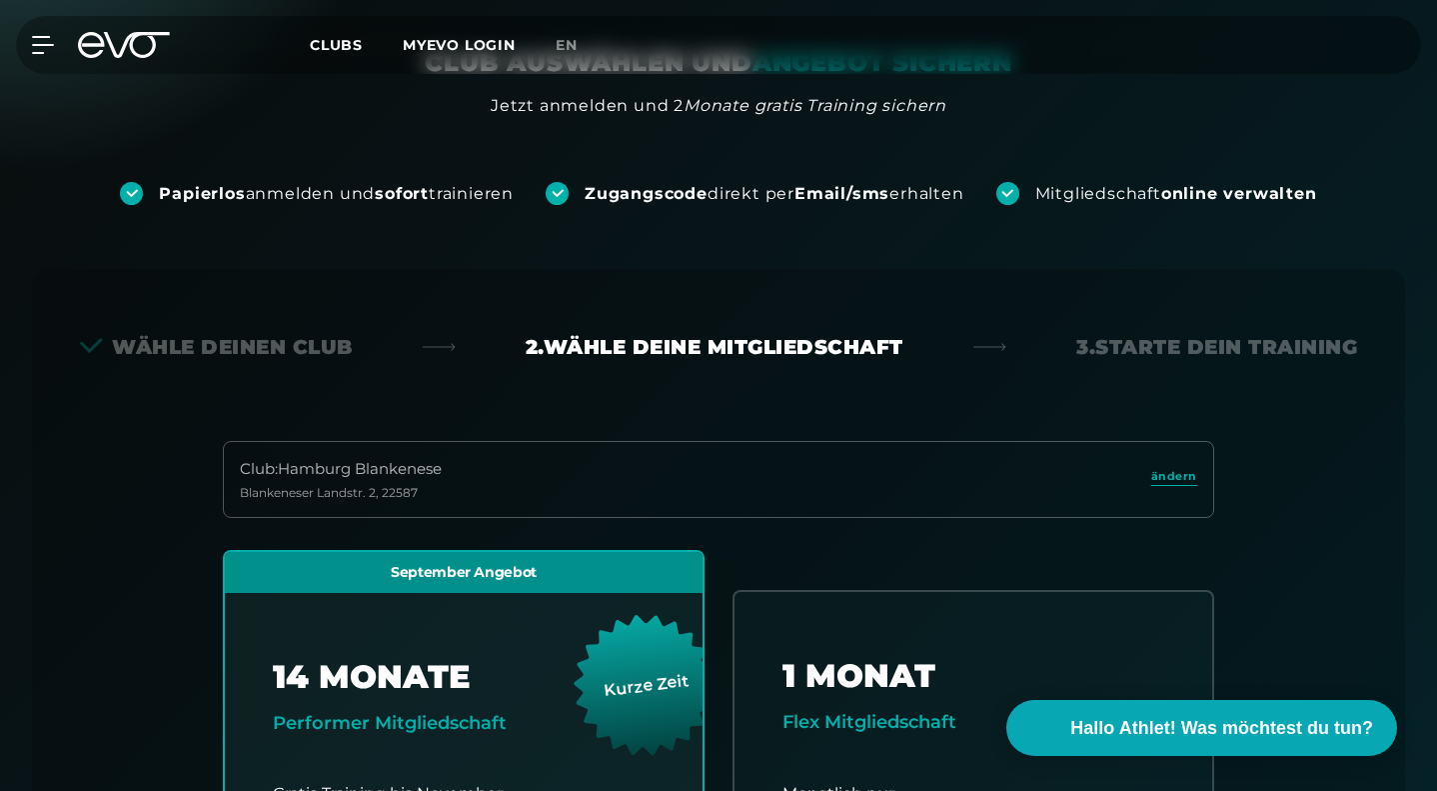
scroll to position [252, 0]
click at [1169, 469] on span "ändern" at bounding box center [1174, 477] width 46 height 17
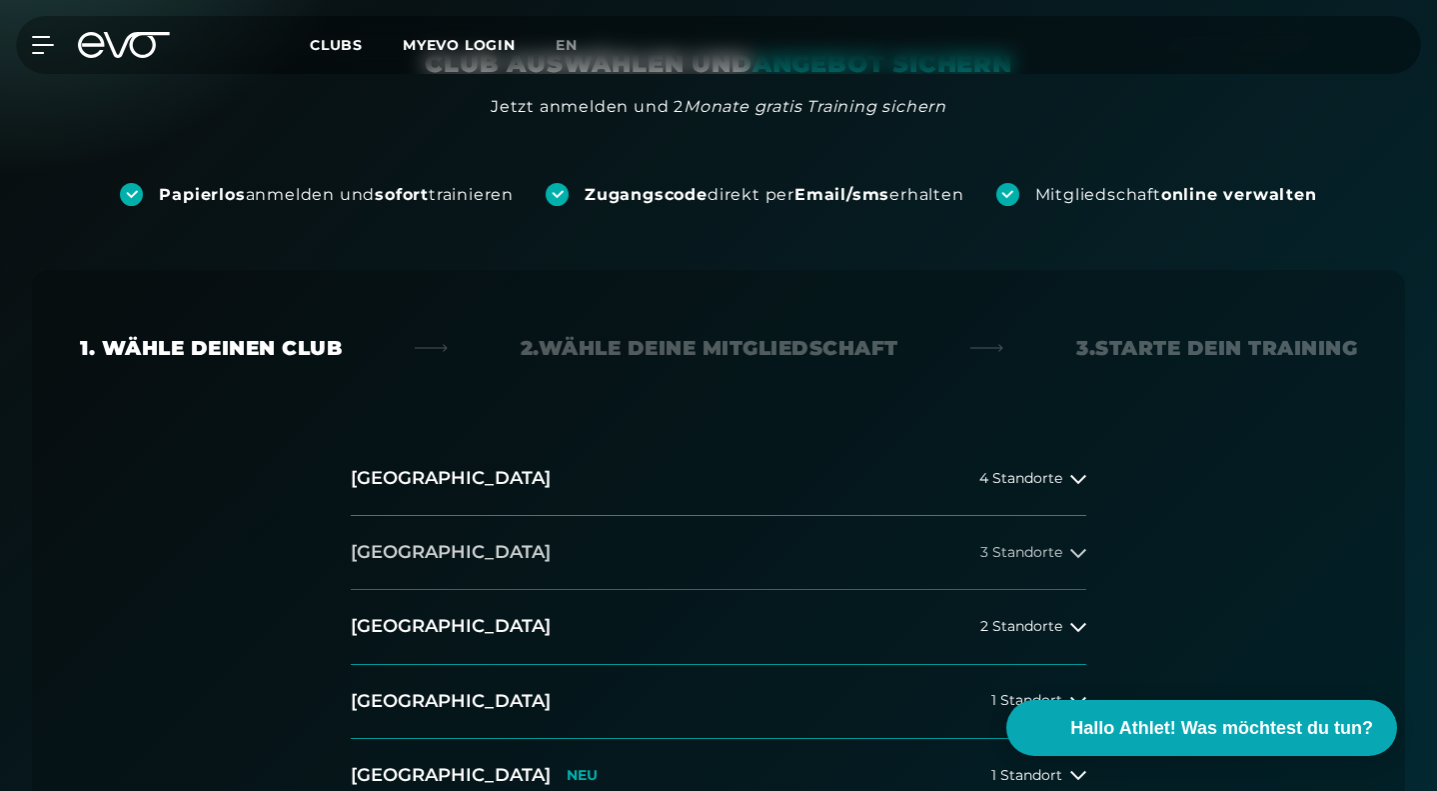
click at [1002, 545] on span "3 Standorte" at bounding box center [1021, 552] width 82 height 15
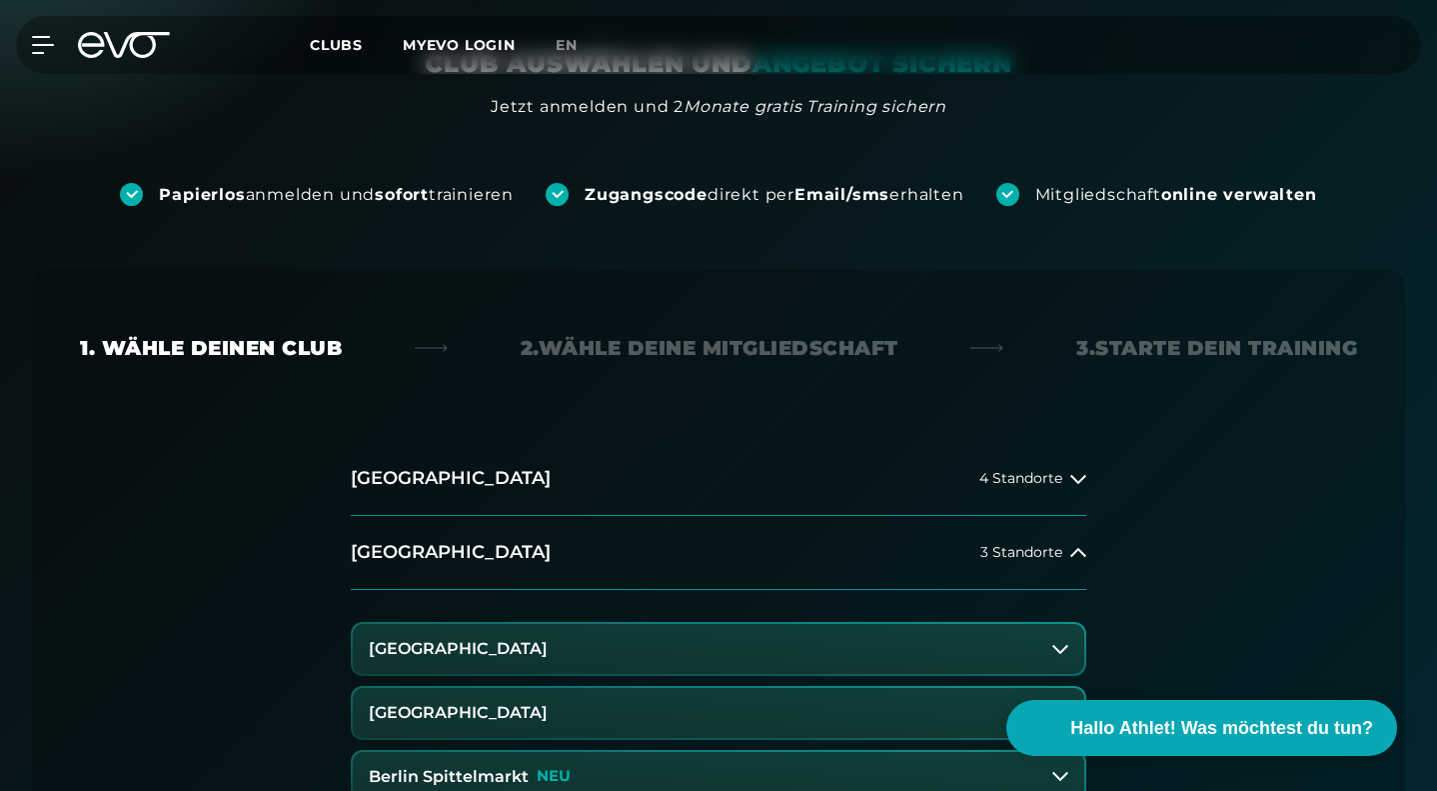
click at [516, 640] on h3 "[GEOGRAPHIC_DATA]" at bounding box center [458, 649] width 179 height 18
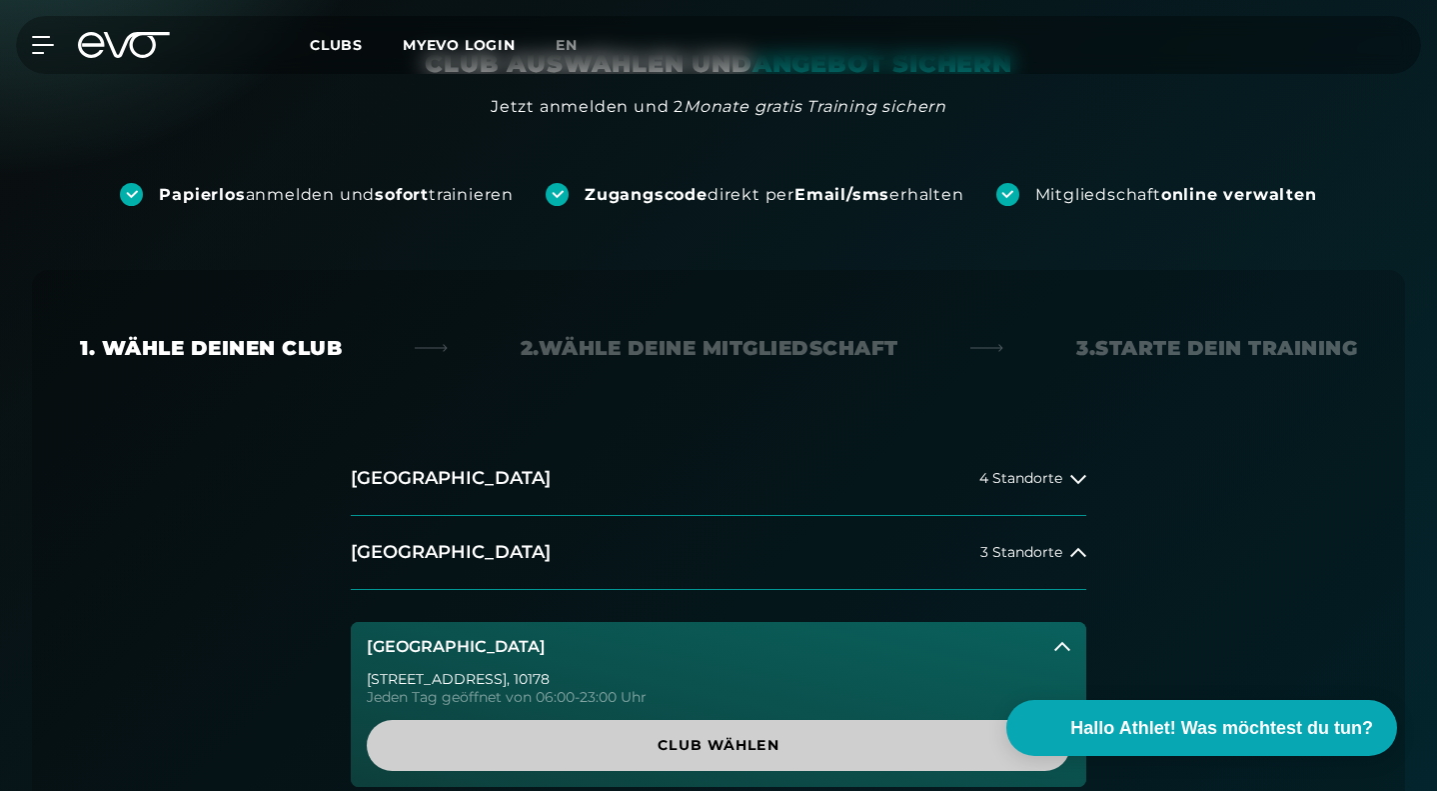
click at [683, 720] on span "Club wählen" at bounding box center [719, 745] width 704 height 51
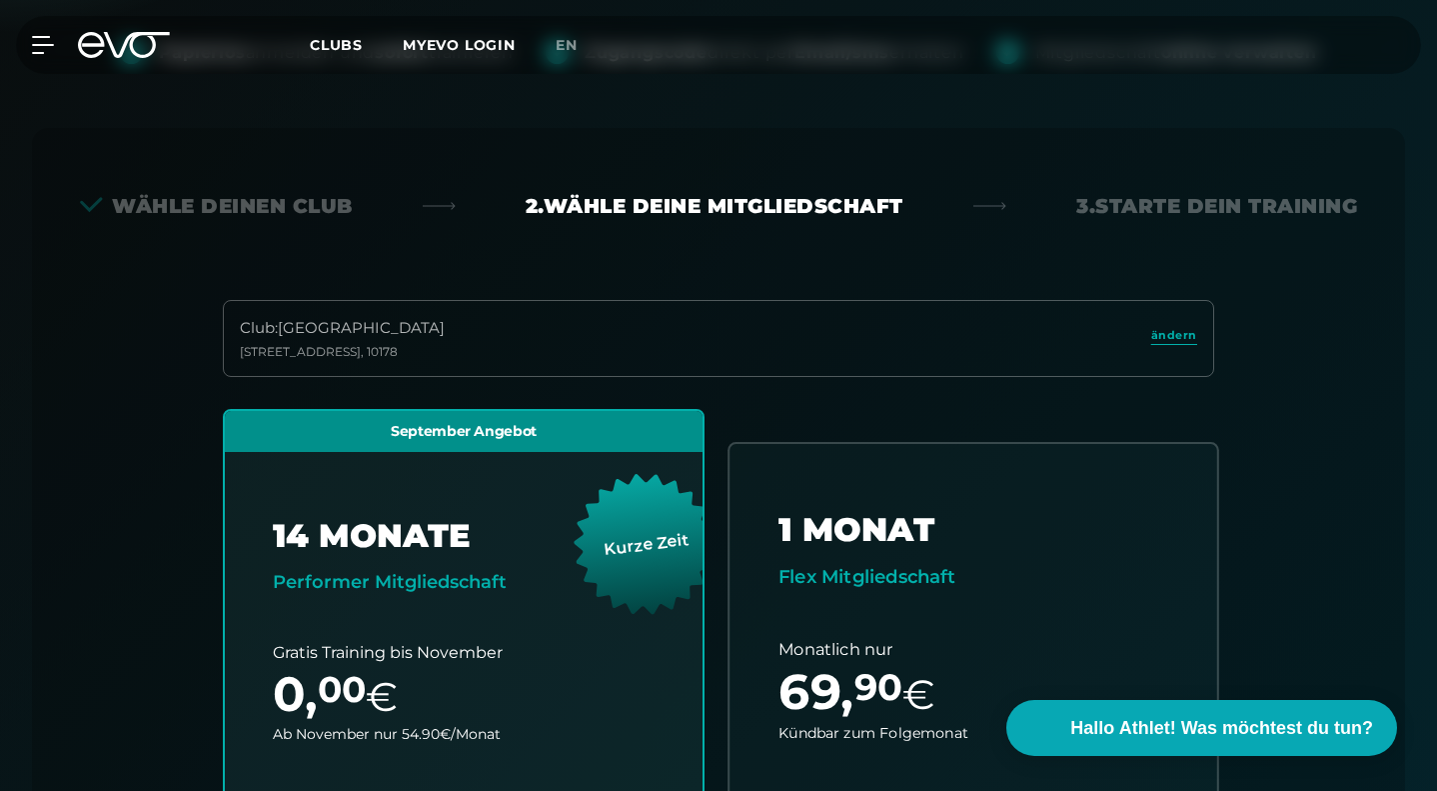
scroll to position [393, 0]
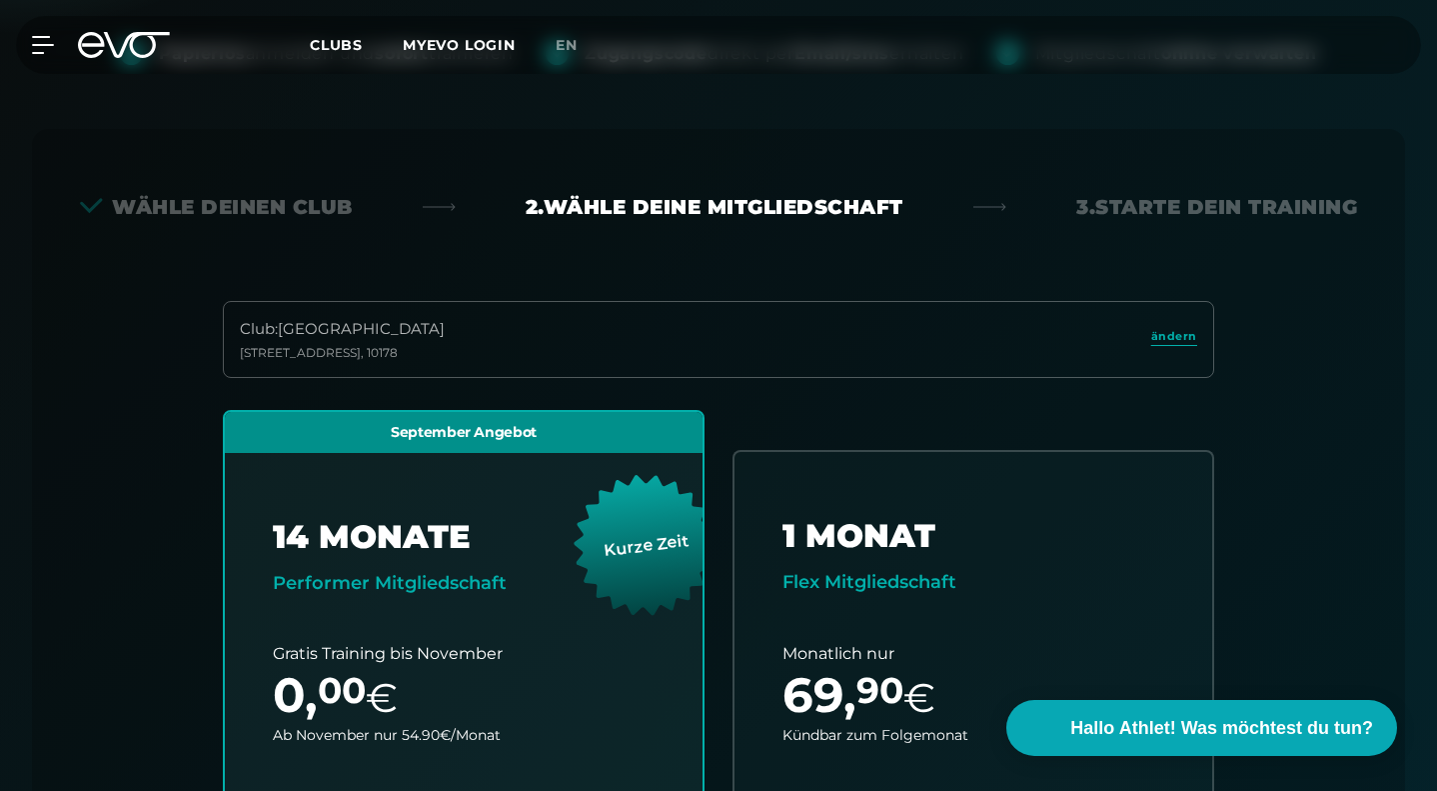
click at [1171, 301] on div "Club : Berlin [STREET_ADDRESS]" at bounding box center [718, 339] width 991 height 77
click at [1168, 328] on span "ändern" at bounding box center [1174, 336] width 46 height 17
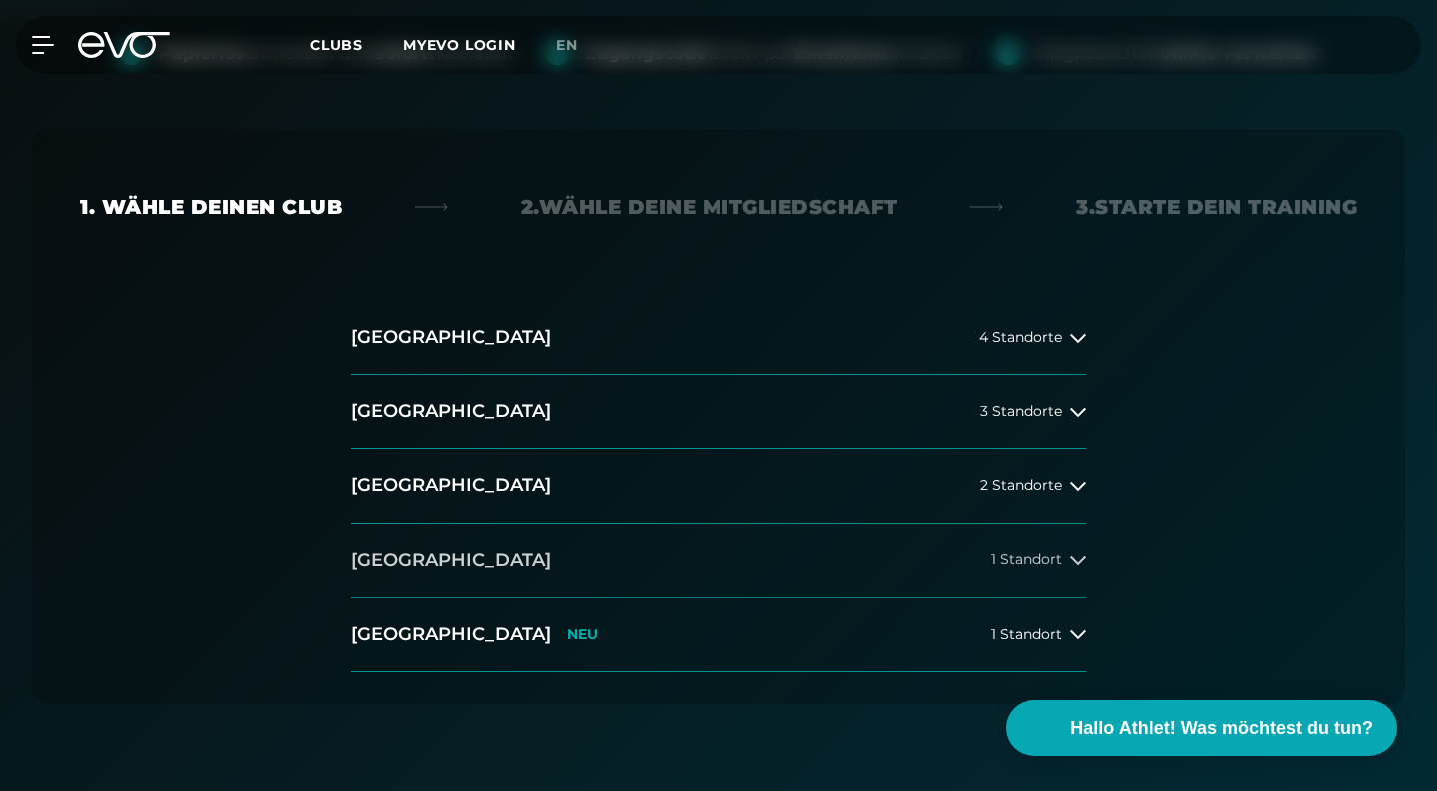
click at [1077, 524] on button "[GEOGRAPHIC_DATA] 1 Standort" at bounding box center [719, 561] width 736 height 74
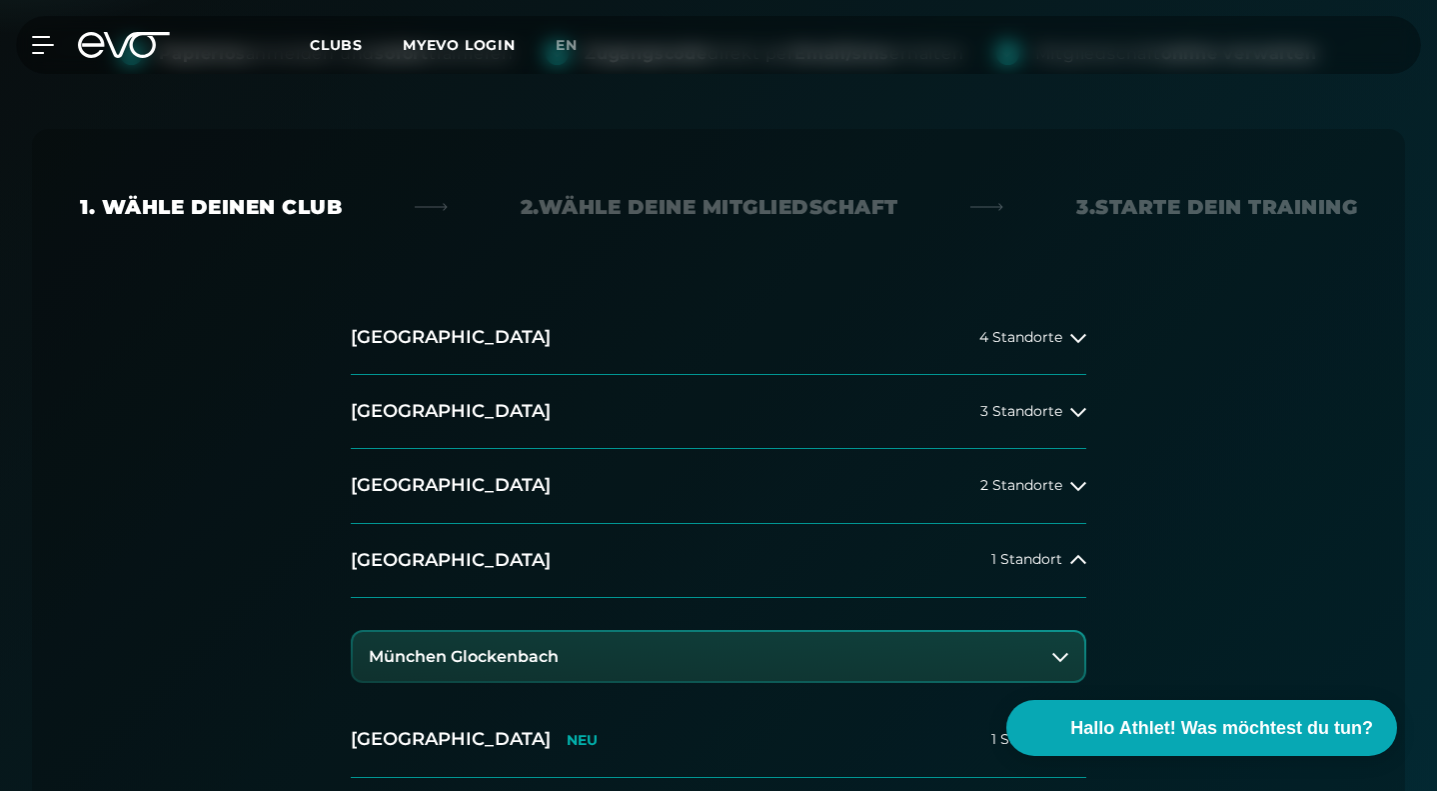
click at [1071, 632] on button "München Glockenbach" at bounding box center [719, 657] width 732 height 50
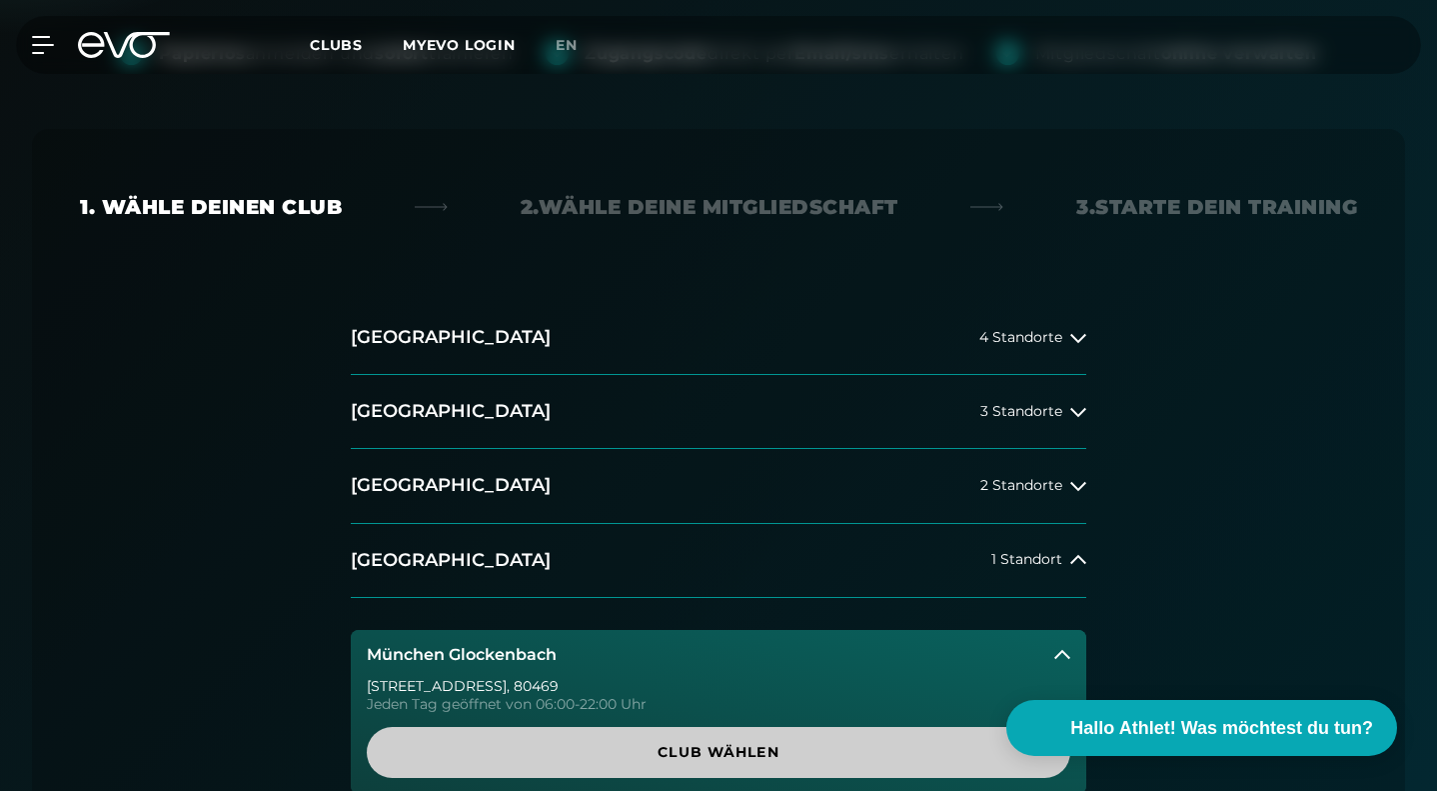
click at [643, 727] on span "Club wählen" at bounding box center [719, 752] width 704 height 51
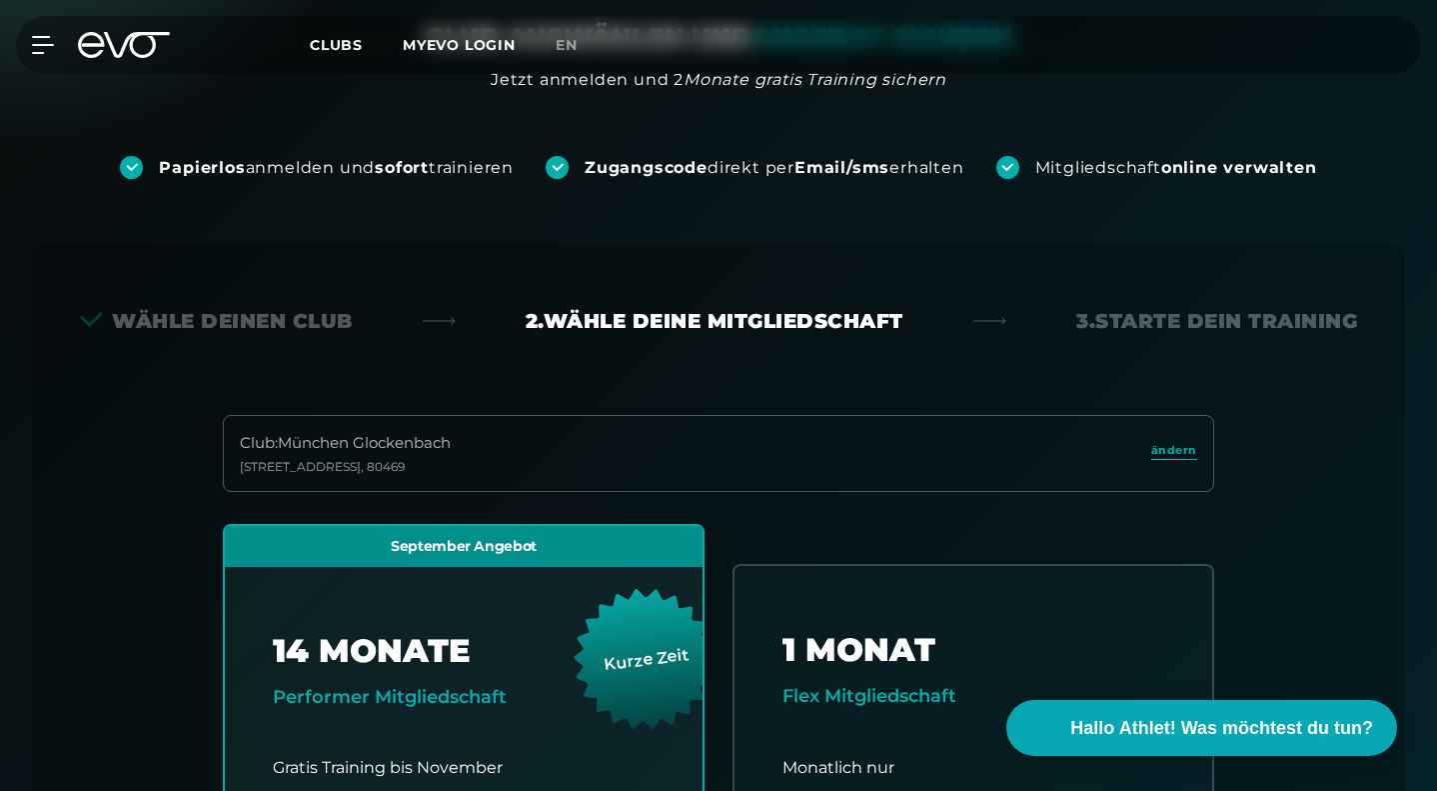
scroll to position [278, 0]
click at [1167, 443] on span "ändern" at bounding box center [1174, 451] width 46 height 17
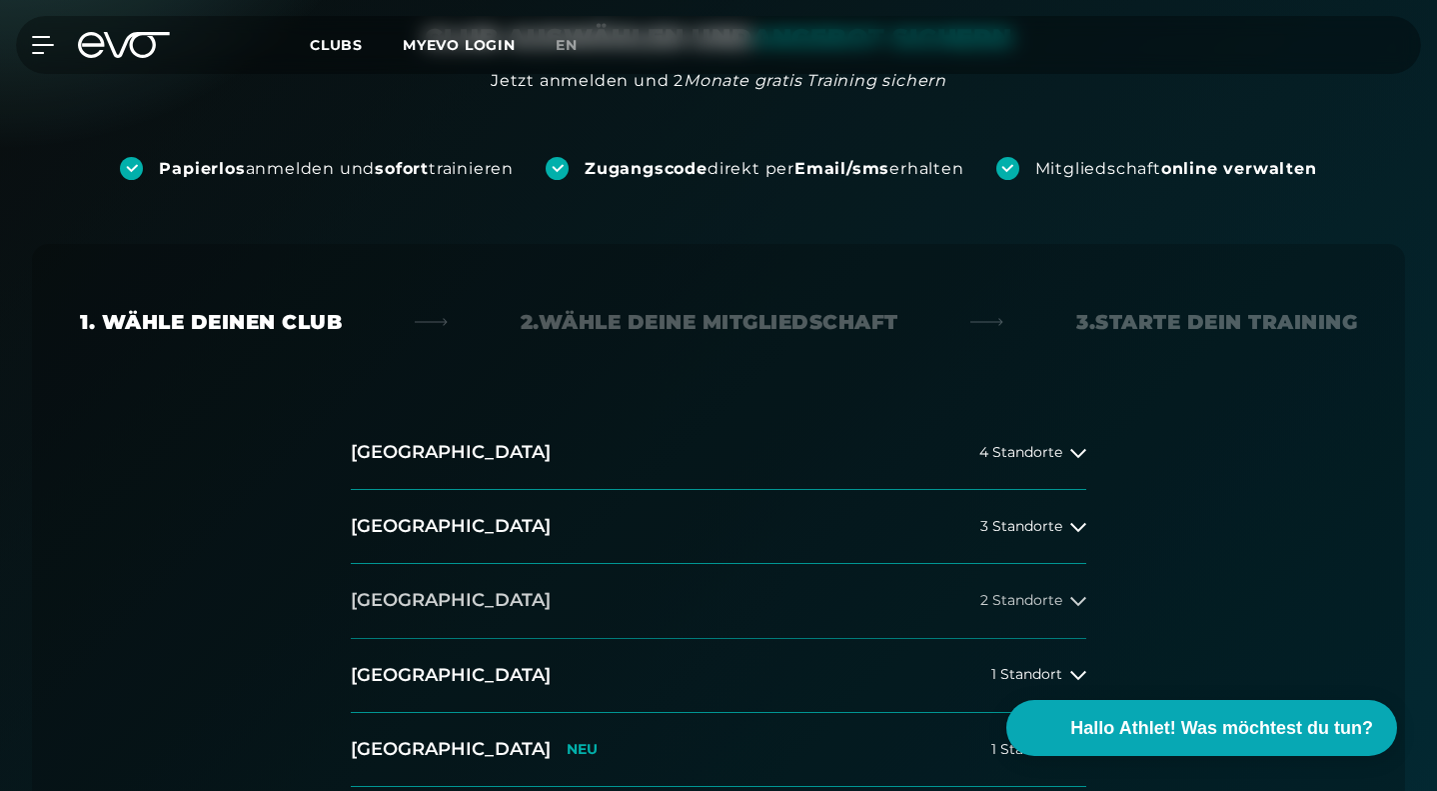
click at [1035, 593] on span "2 Standorte" at bounding box center [1021, 600] width 82 height 15
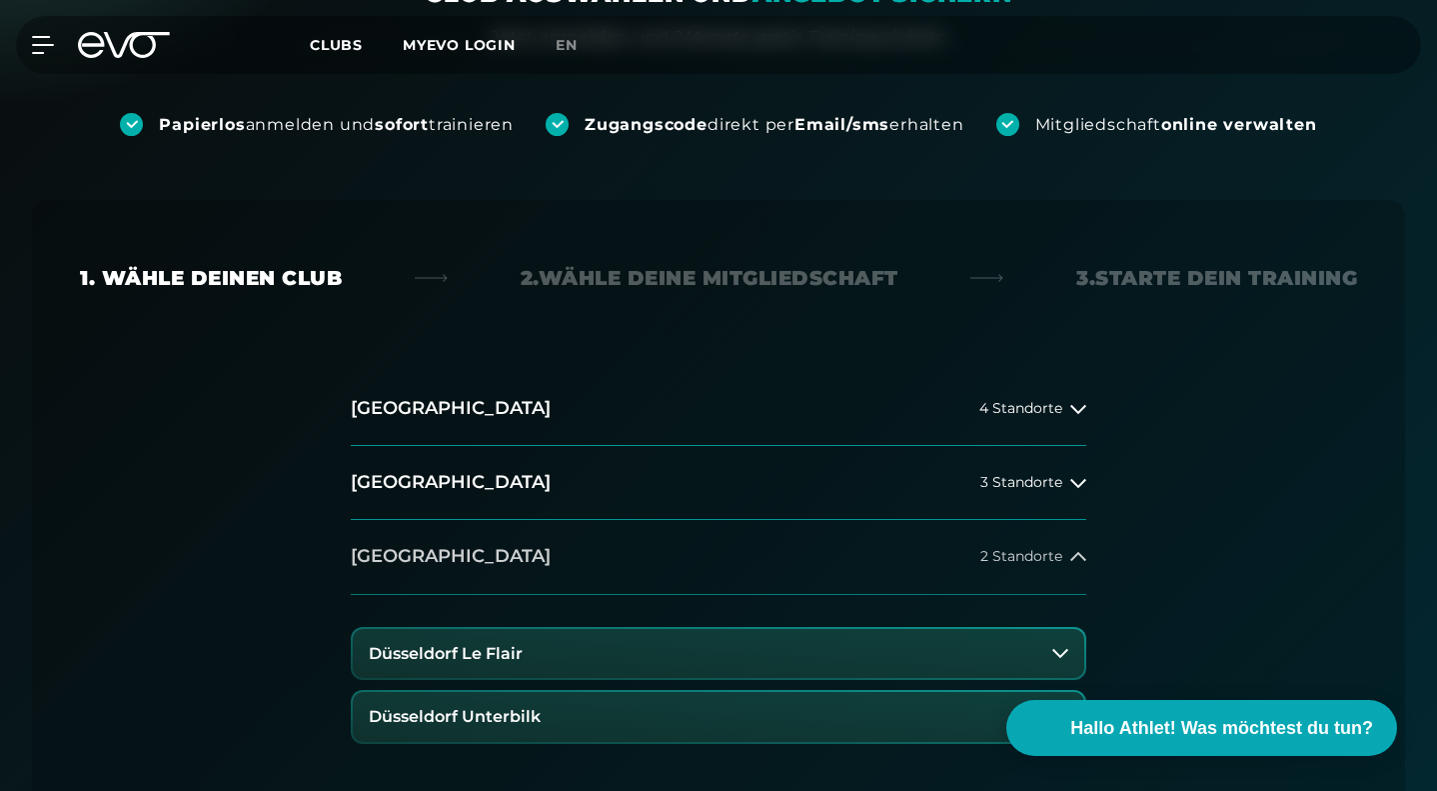
scroll to position [323, 0]
